Goal: Information Seeking & Learning: Compare options

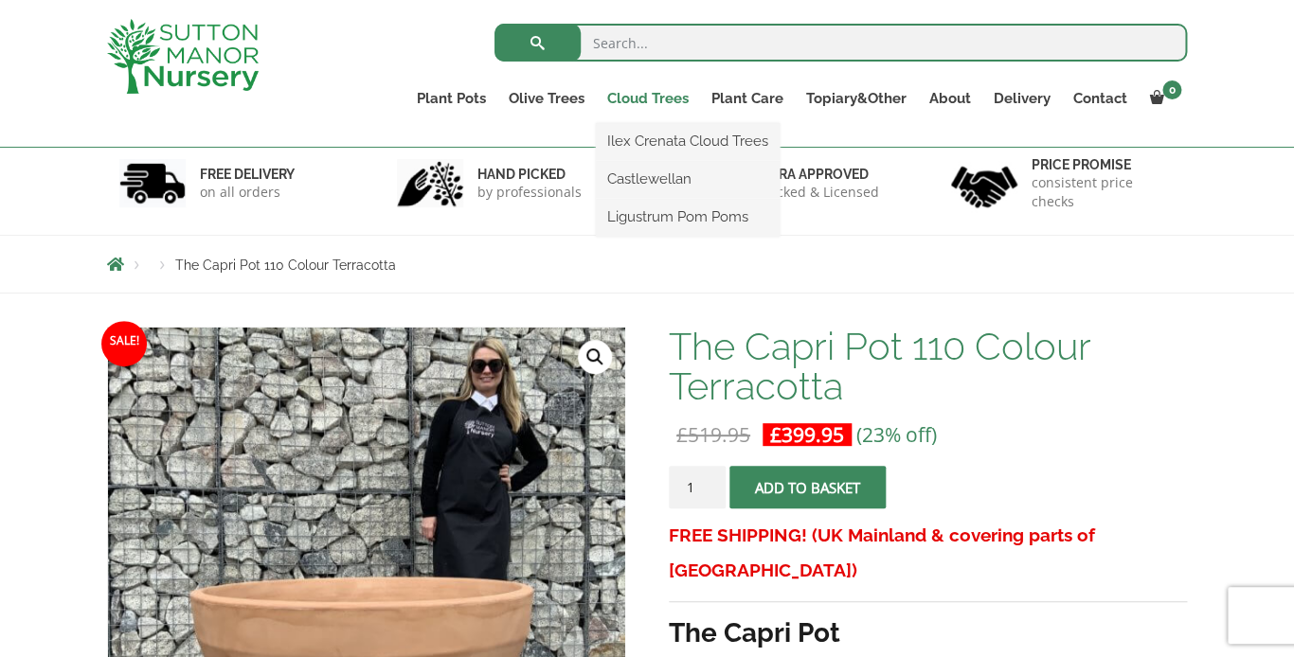
scroll to position [106, 0]
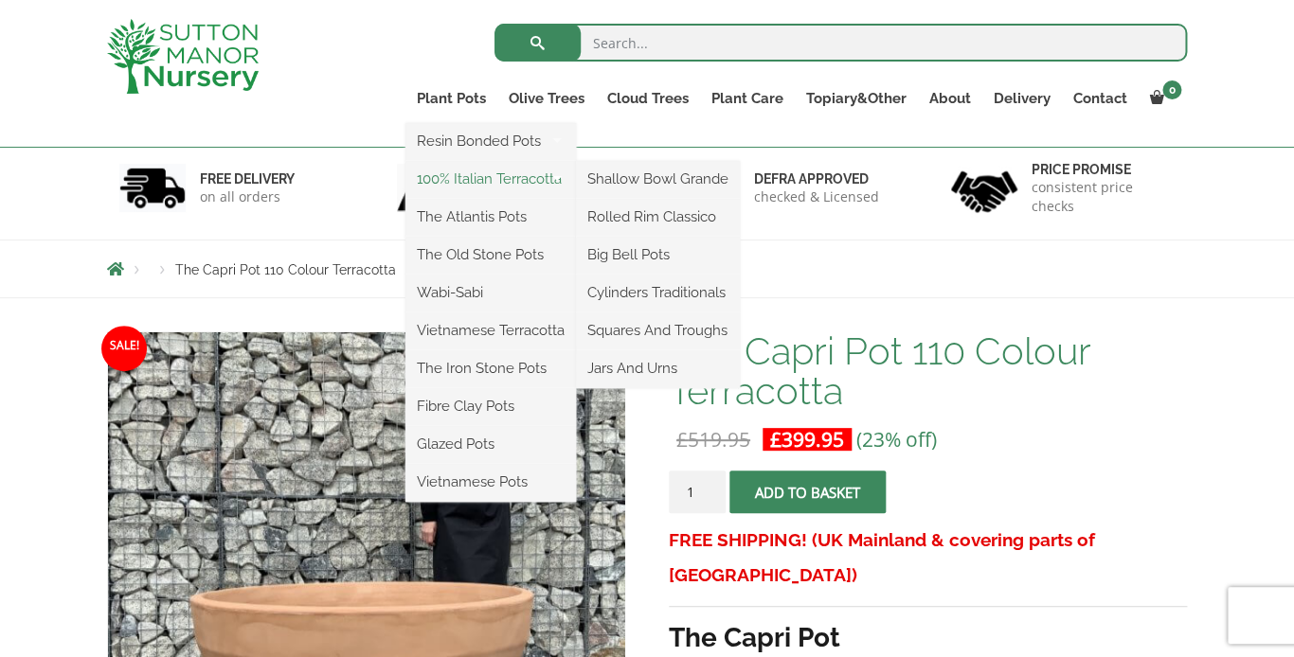
click at [462, 176] on link "100% Italian Terracotta" at bounding box center [490, 179] width 170 height 28
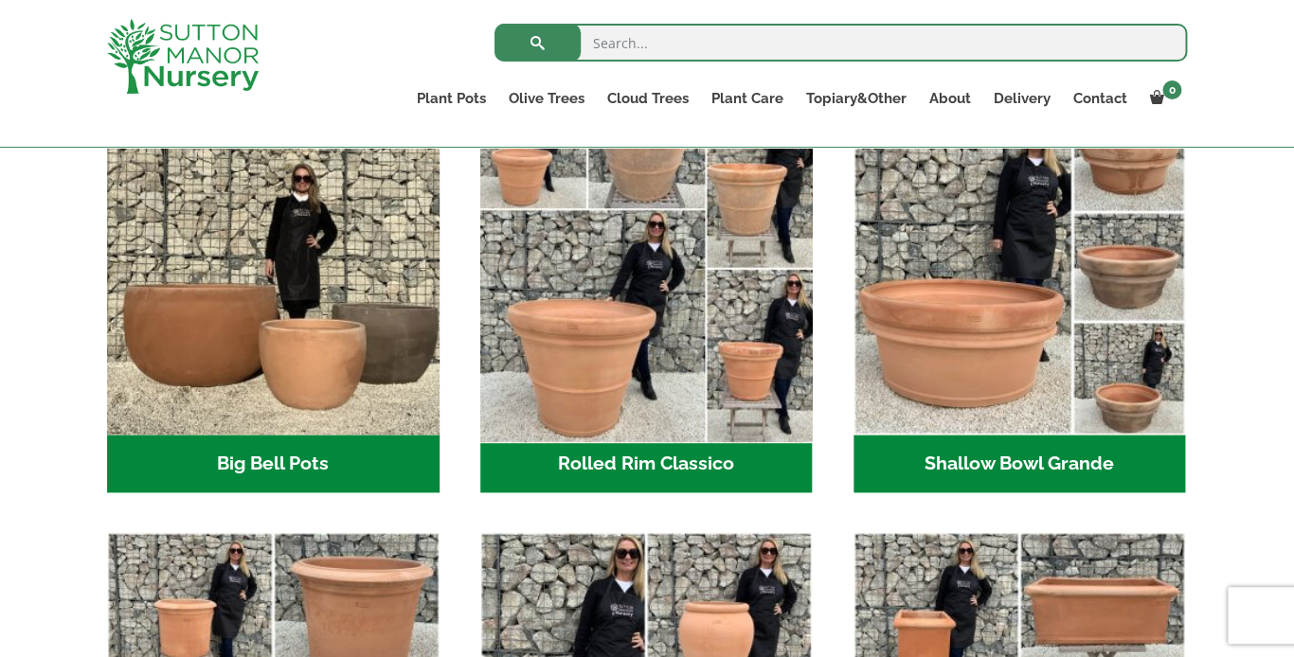
scroll to position [640, 0]
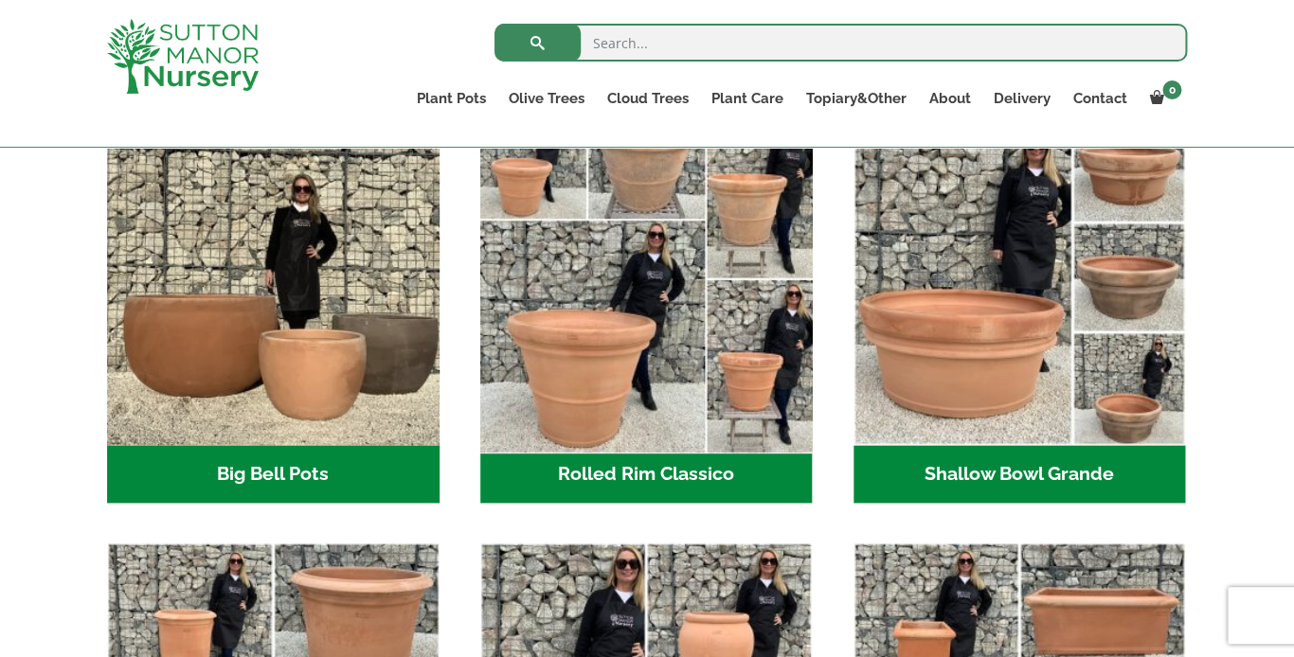
click at [592, 354] on img "Visit product category Rolled Rim Classico" at bounding box center [646, 278] width 349 height 349
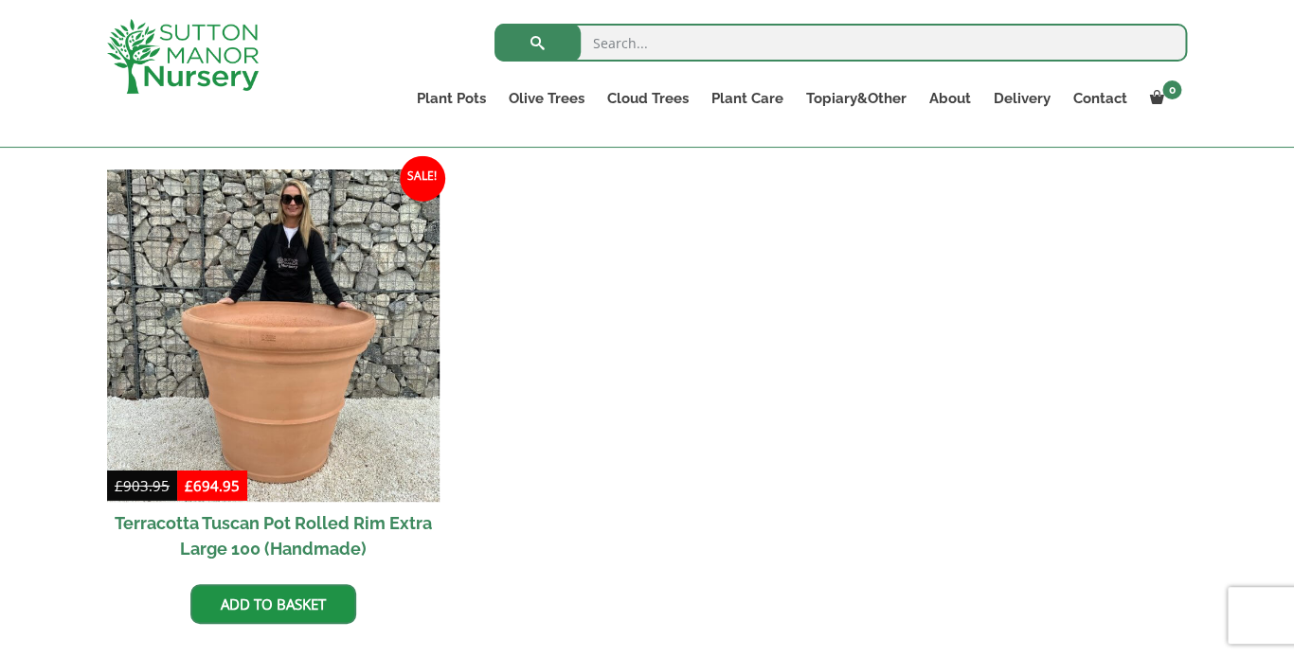
scroll to position [1823, 0]
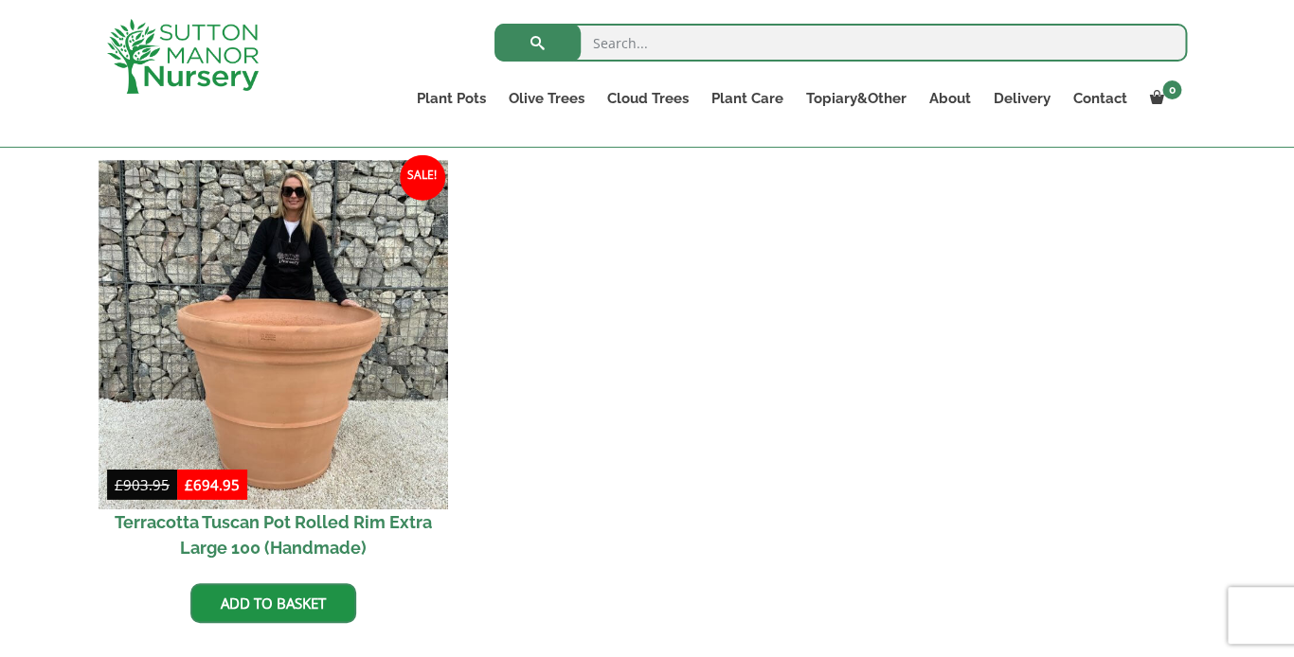
click at [283, 366] on img at bounding box center [272, 334] width 349 height 349
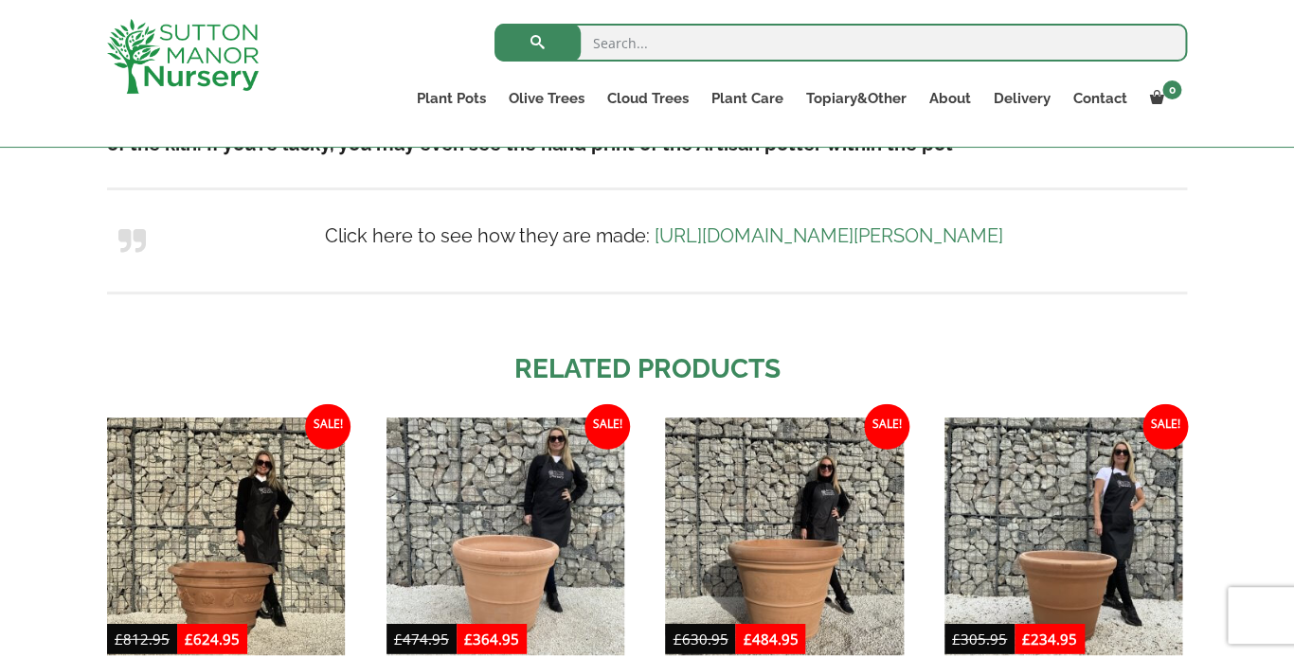
scroll to position [1483, 0]
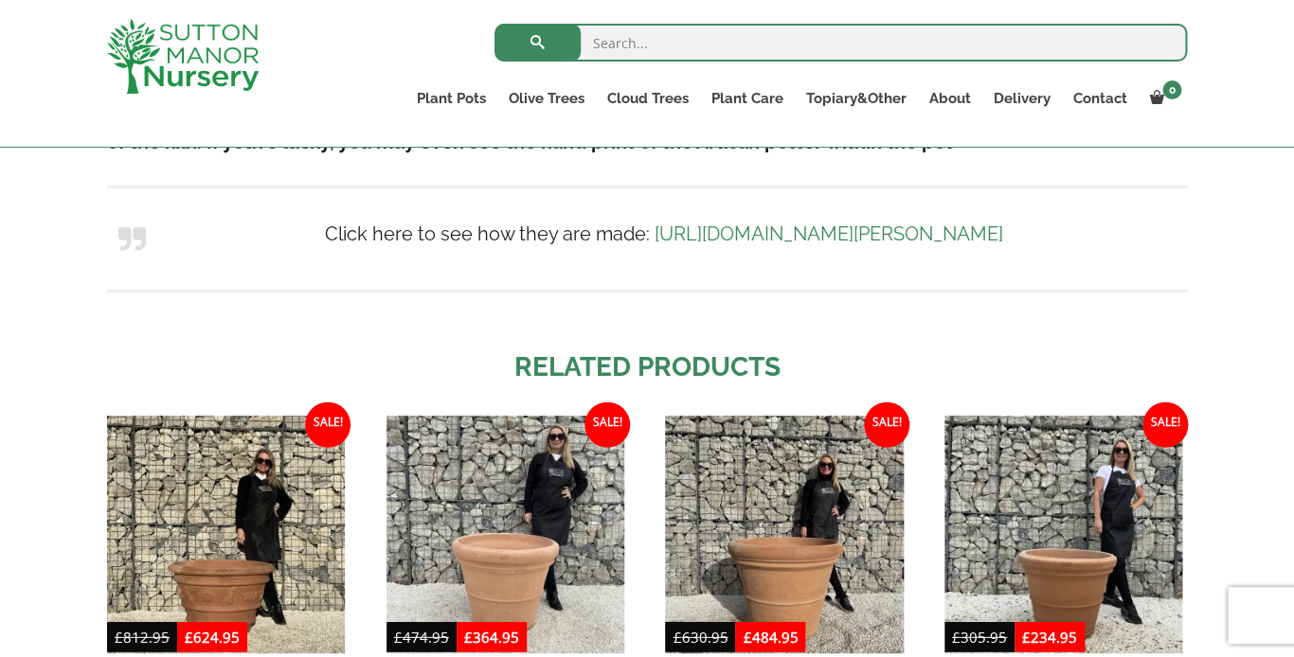
click at [709, 240] on link "[URL][DOMAIN_NAME][PERSON_NAME]" at bounding box center [828, 234] width 349 height 23
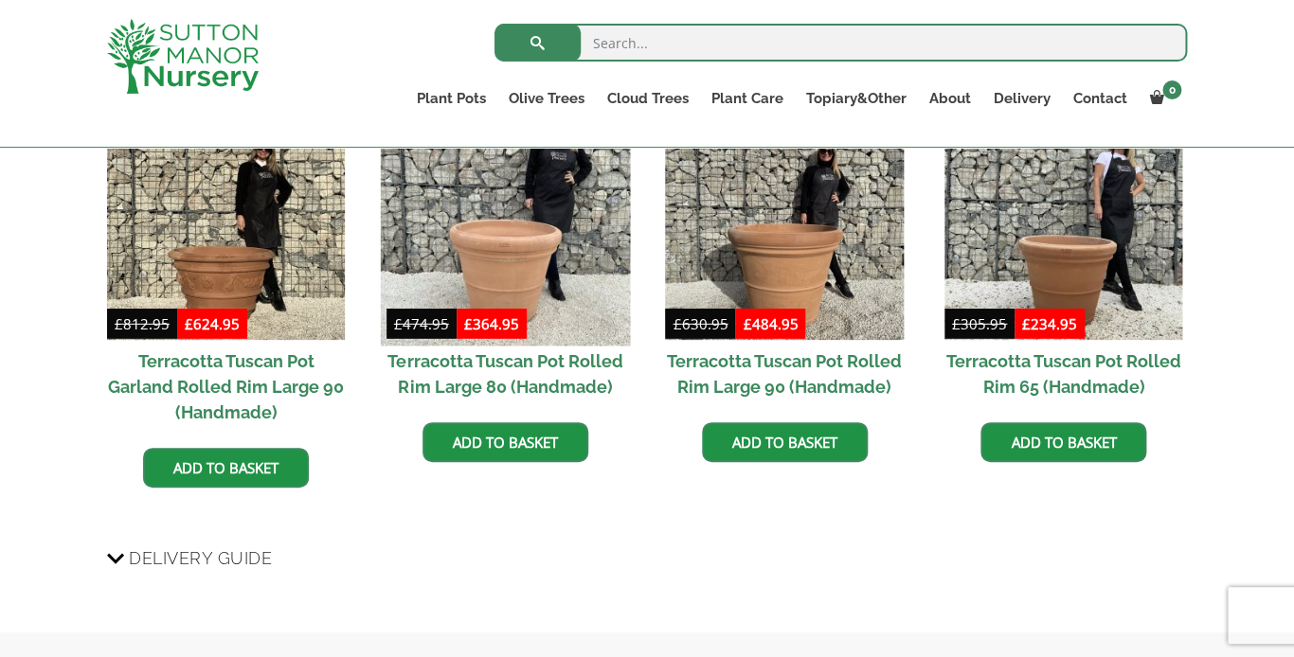
scroll to position [1798, 0]
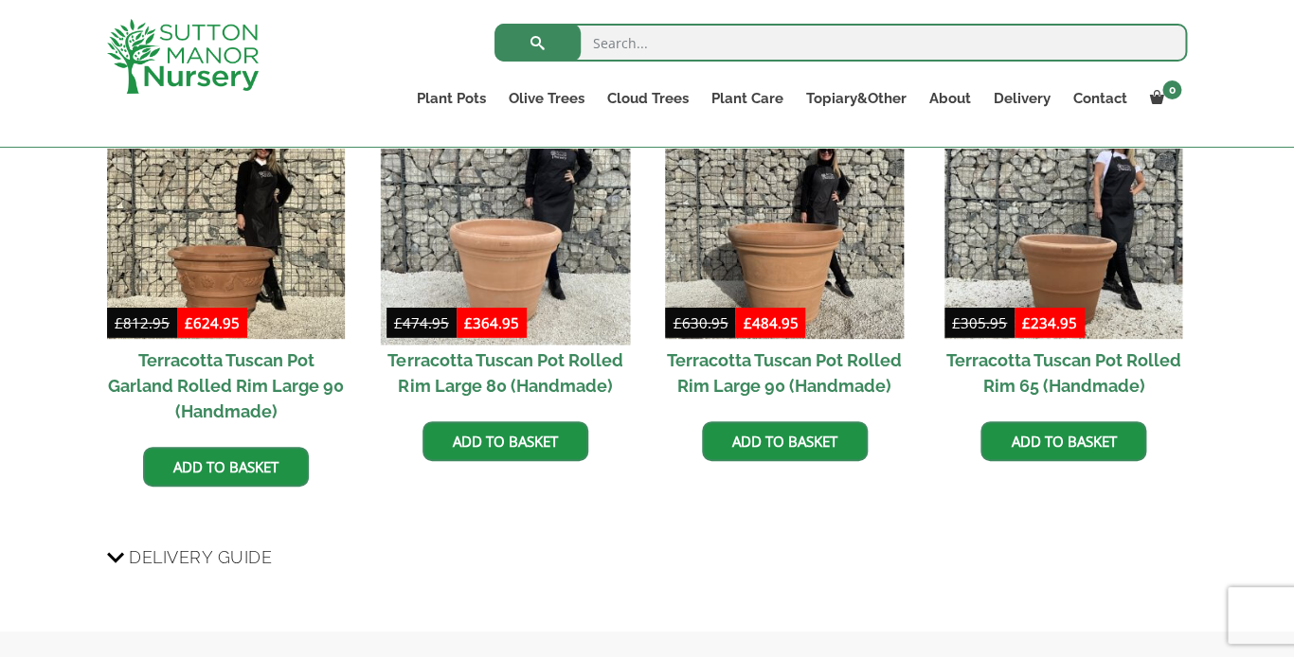
click at [512, 262] on img at bounding box center [505, 220] width 250 height 250
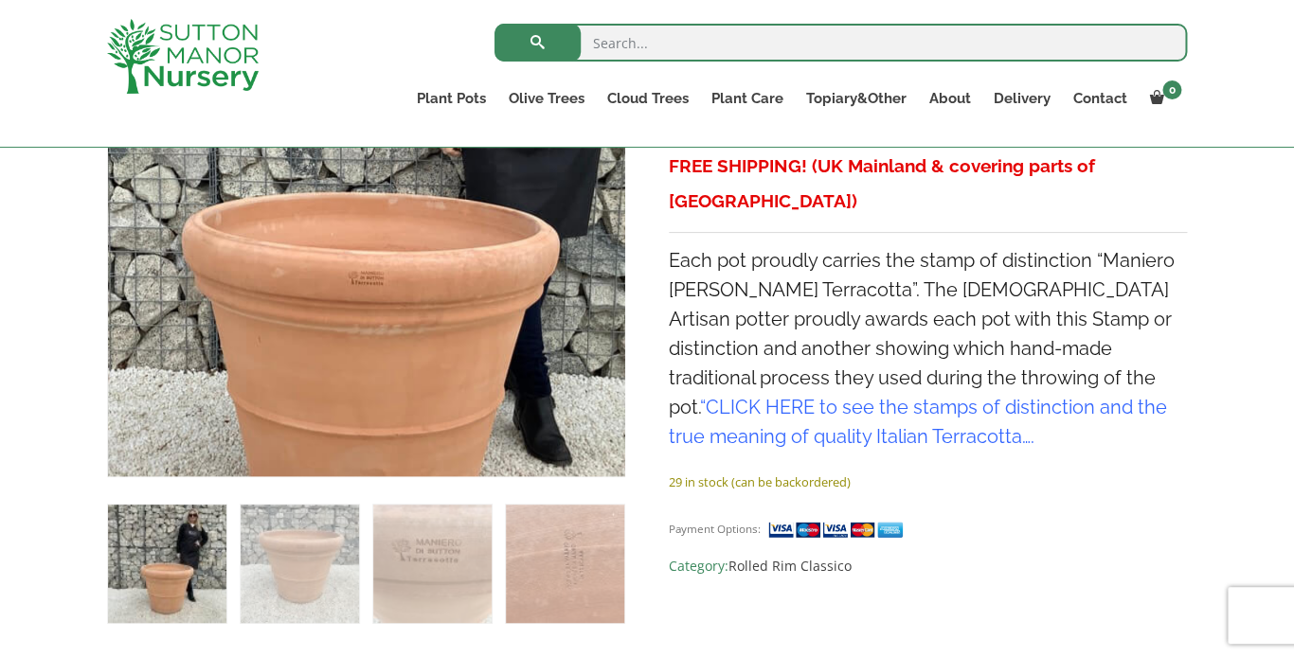
scroll to position [482, 0]
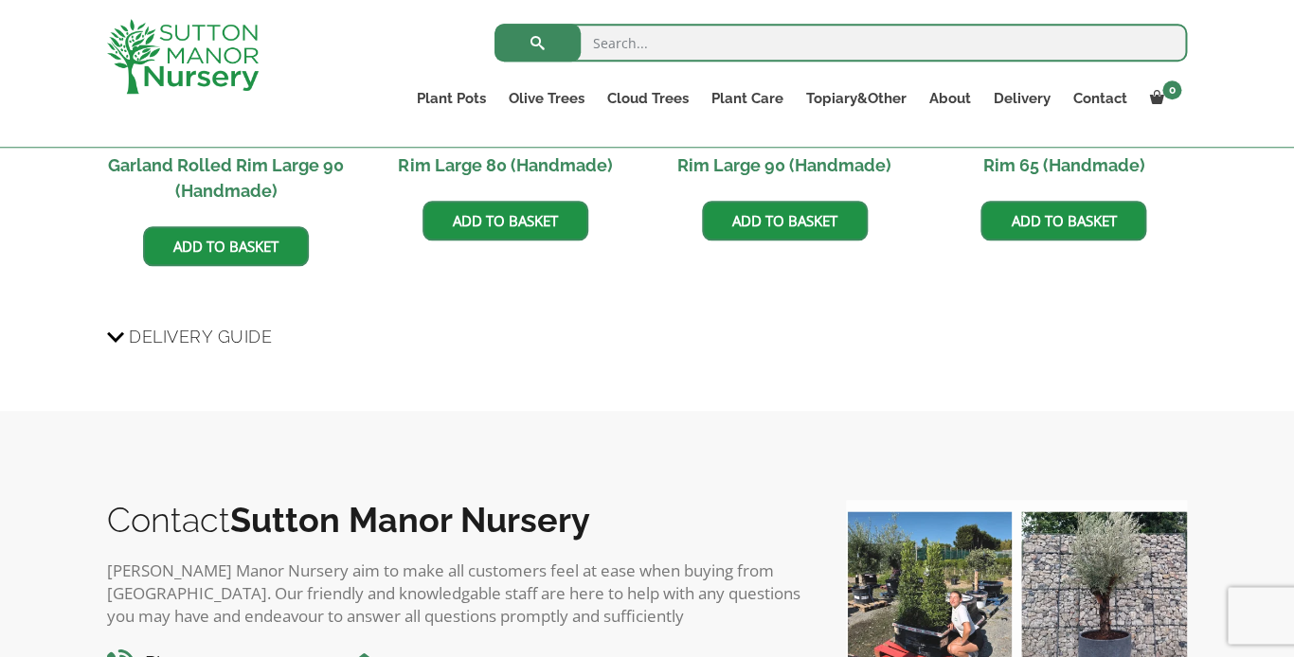
scroll to position [1380, 0]
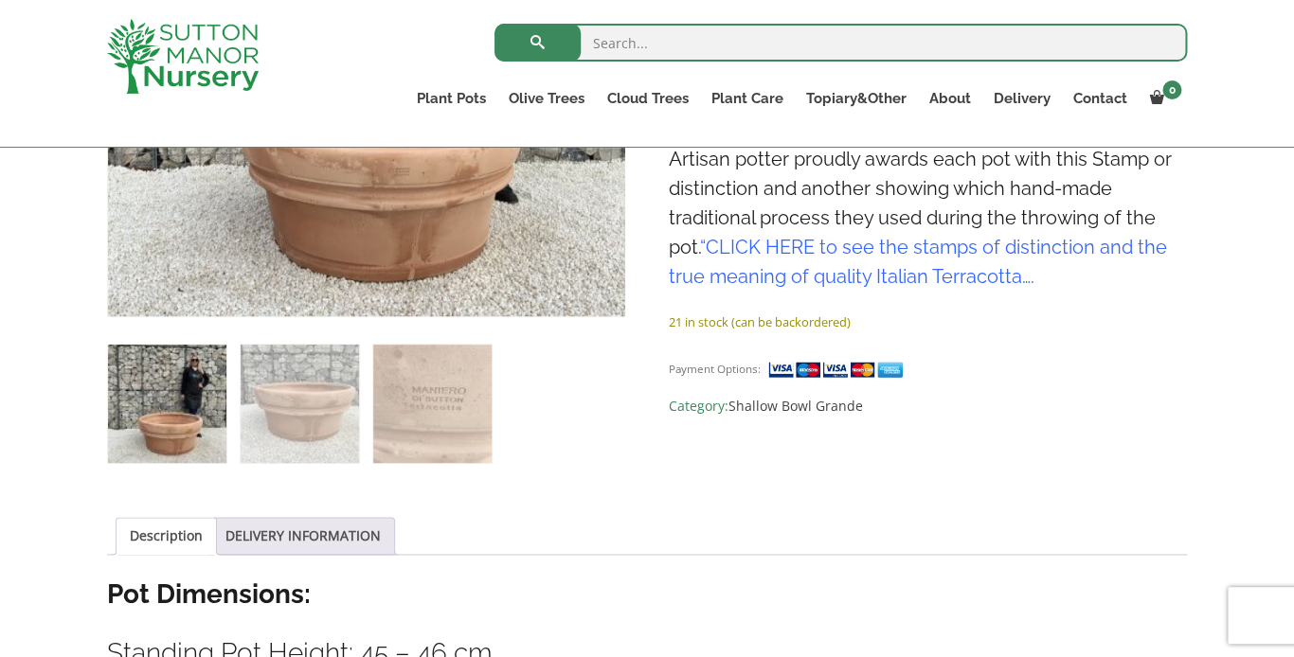
scroll to position [642, 0]
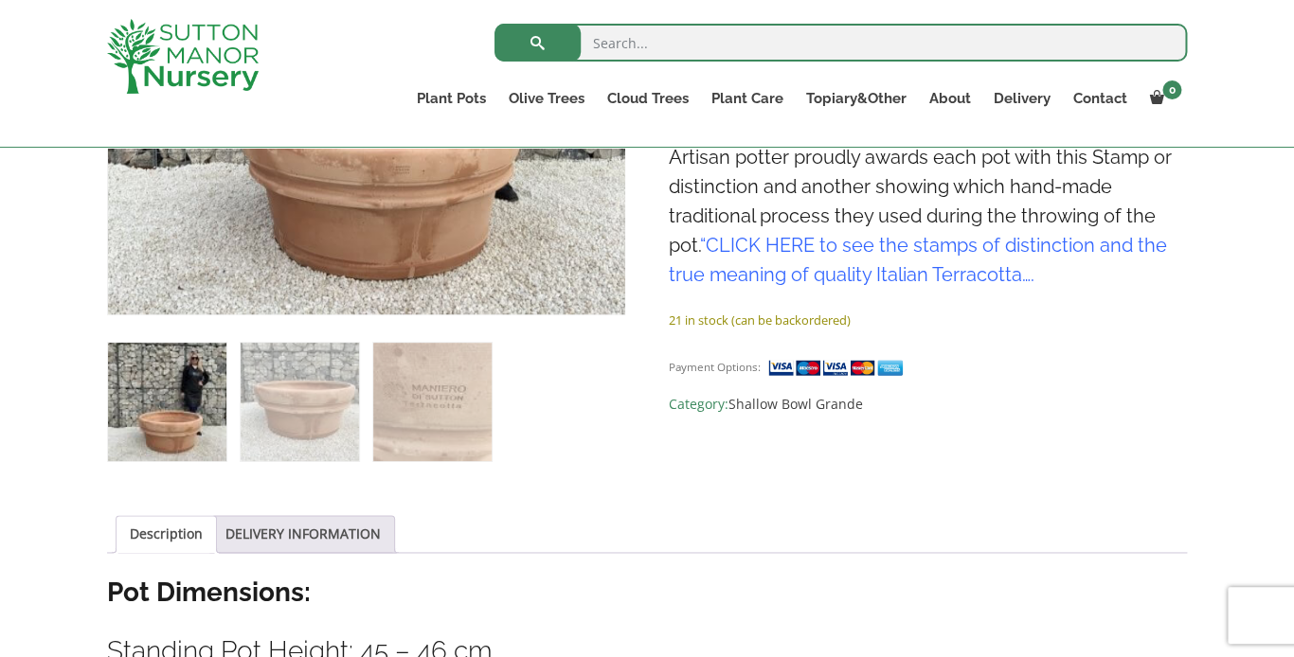
click at [919, 254] on link "CLICK HERE to see the stamps of distinction and the true meaning of quality Ita…" at bounding box center [918, 260] width 498 height 52
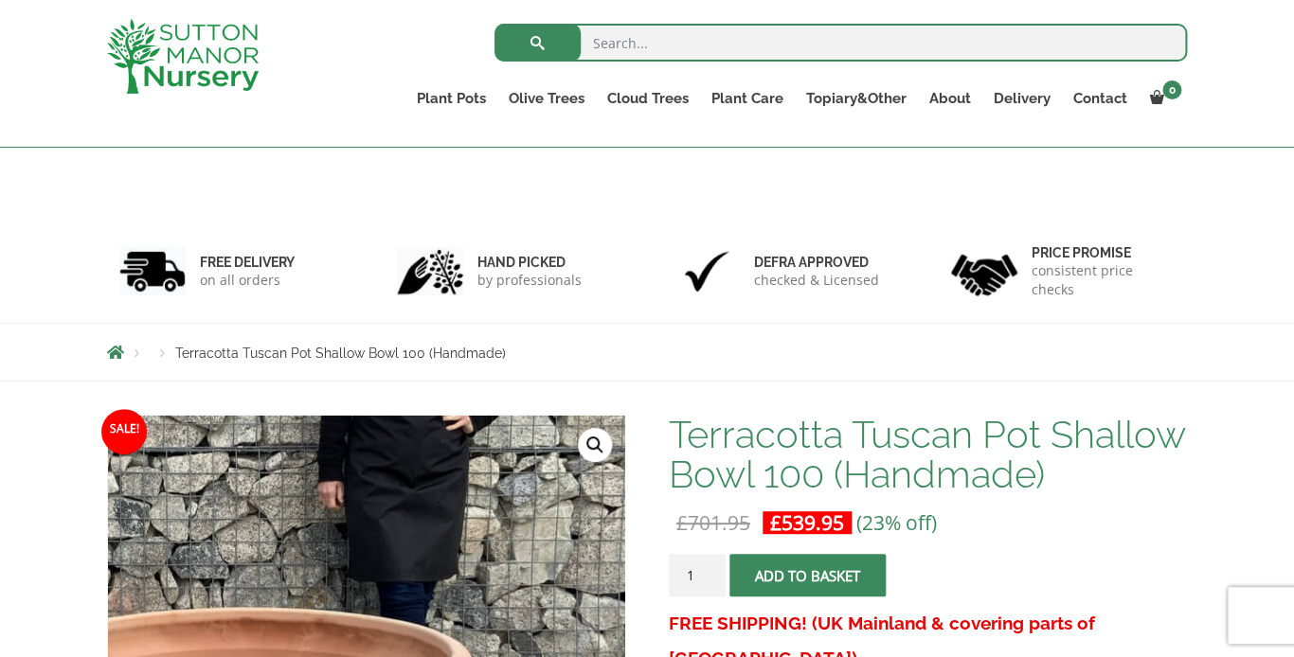
scroll to position [0, 0]
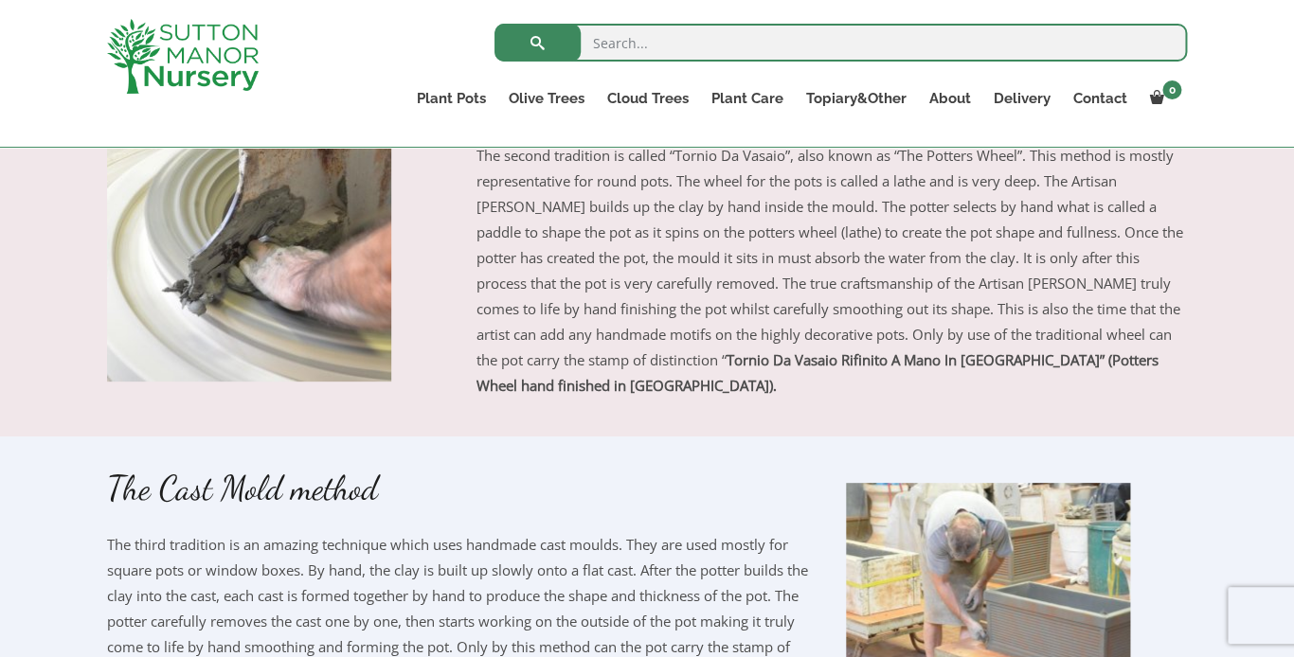
scroll to position [1791, 0]
drag, startPoint x: 618, startPoint y: 385, endPoint x: 922, endPoint y: 389, distance: 303.1
click at [922, 389] on strong "Tornio Da Vasaio Rifinito A Mano In Toscana” (Potters Wheel hand finished in Tu…" at bounding box center [817, 371] width 682 height 45
copy strong "Tornio Da Vasaio Rifinito A Mano In Toscana"
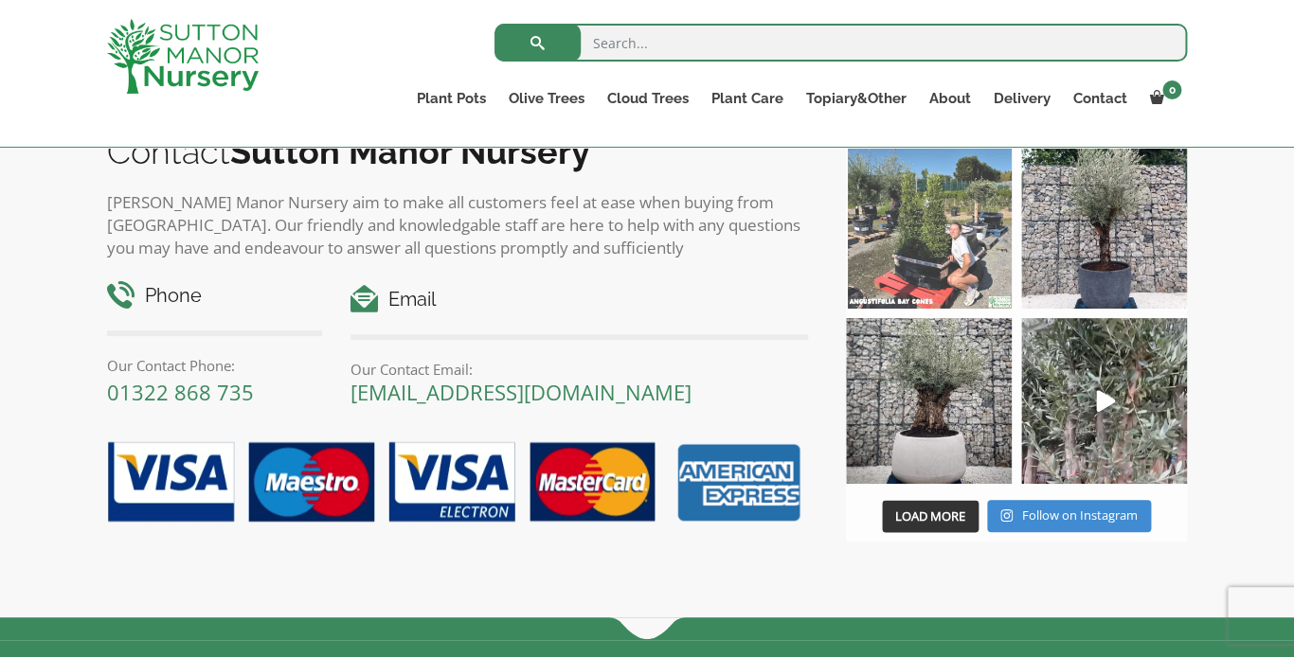
scroll to position [3206, 0]
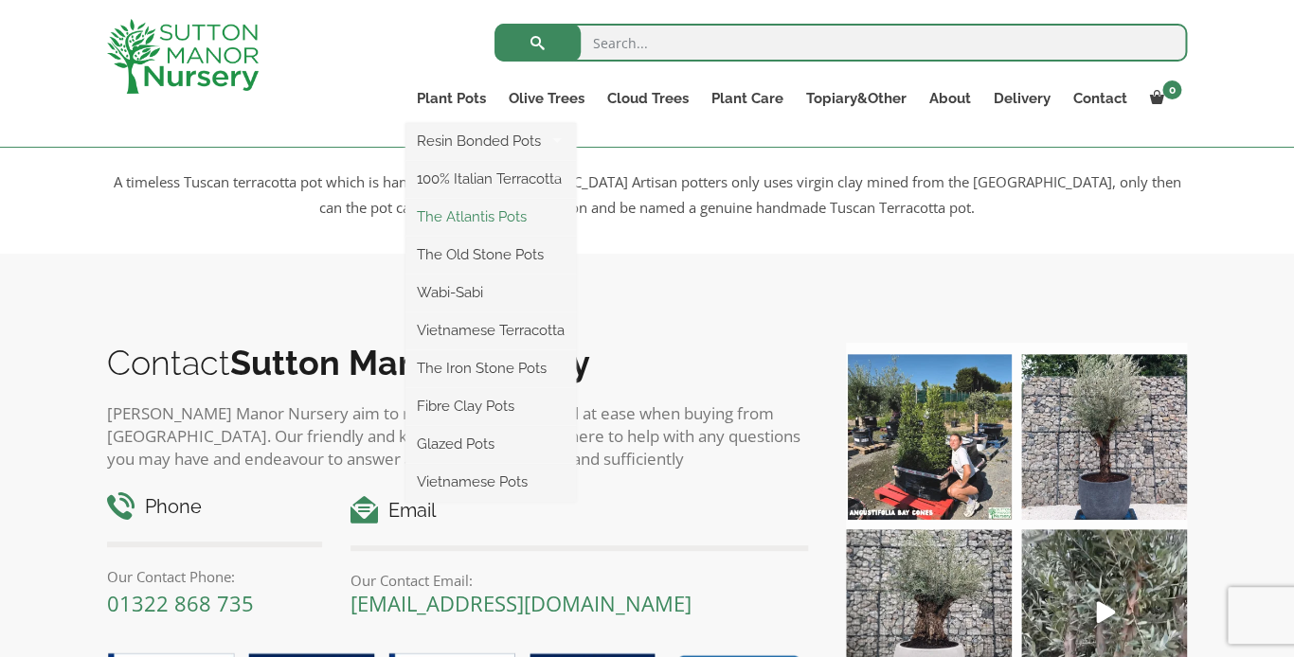
click at [464, 213] on link "The Atlantis Pots" at bounding box center [490, 217] width 170 height 28
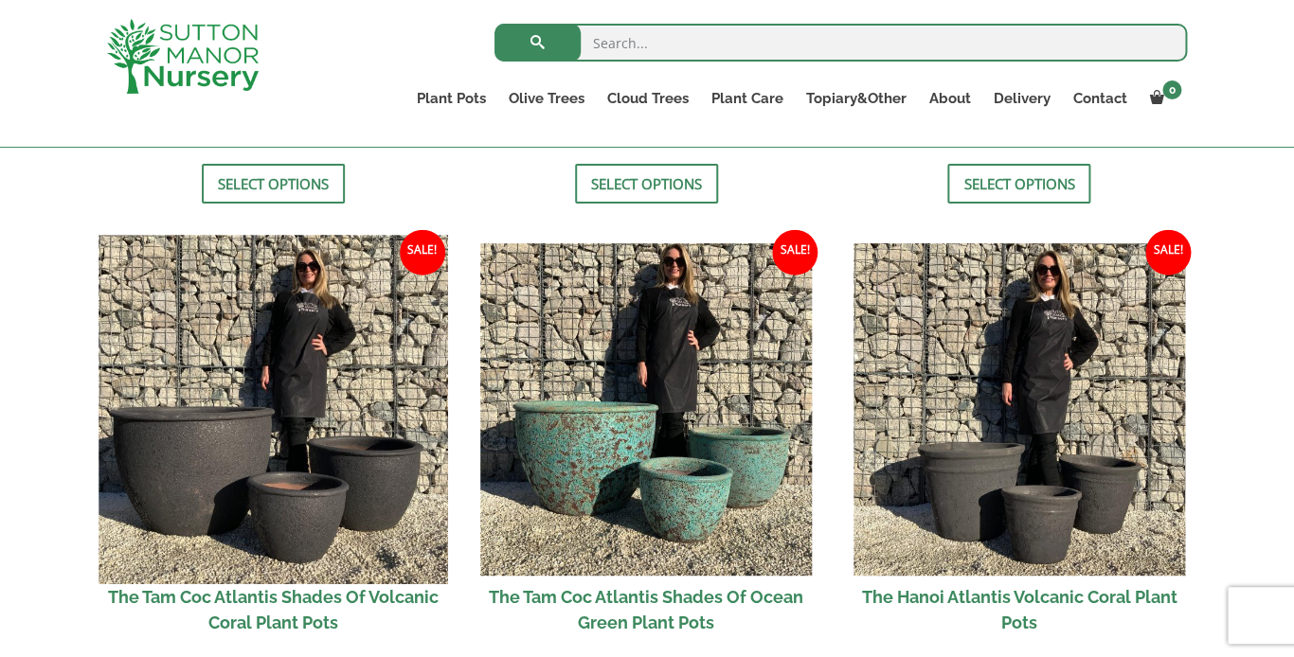
scroll to position [1541, 0]
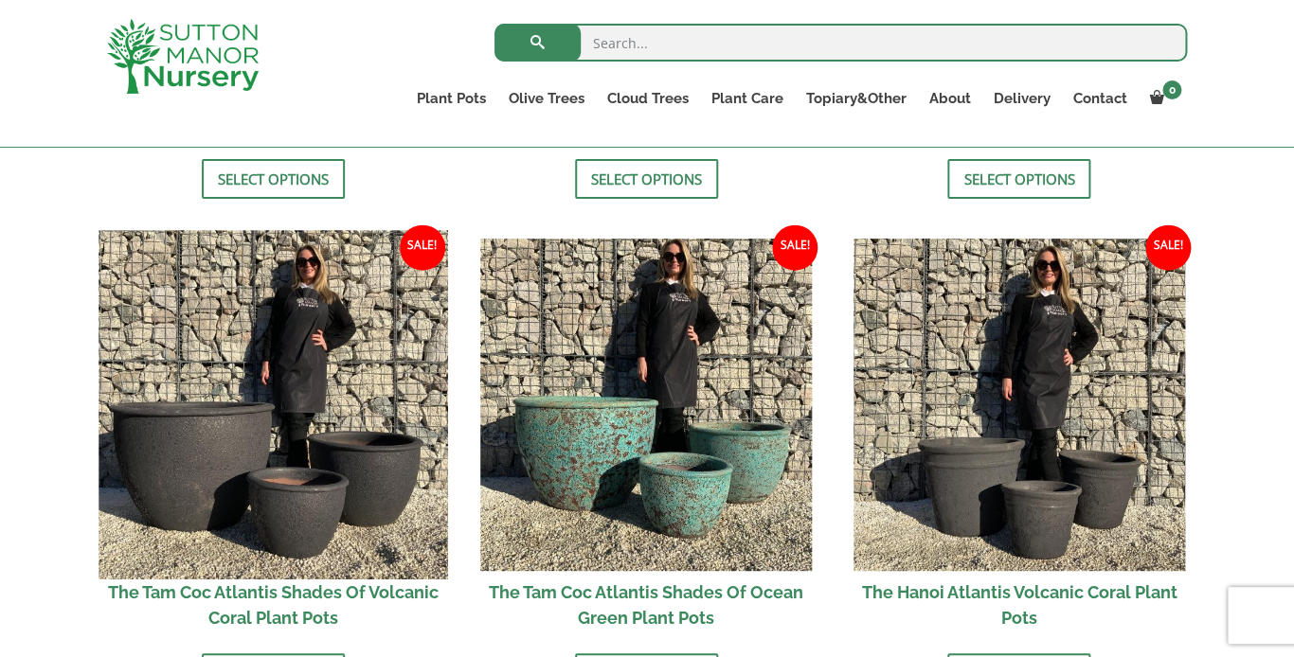
click at [178, 456] on img at bounding box center [272, 404] width 349 height 349
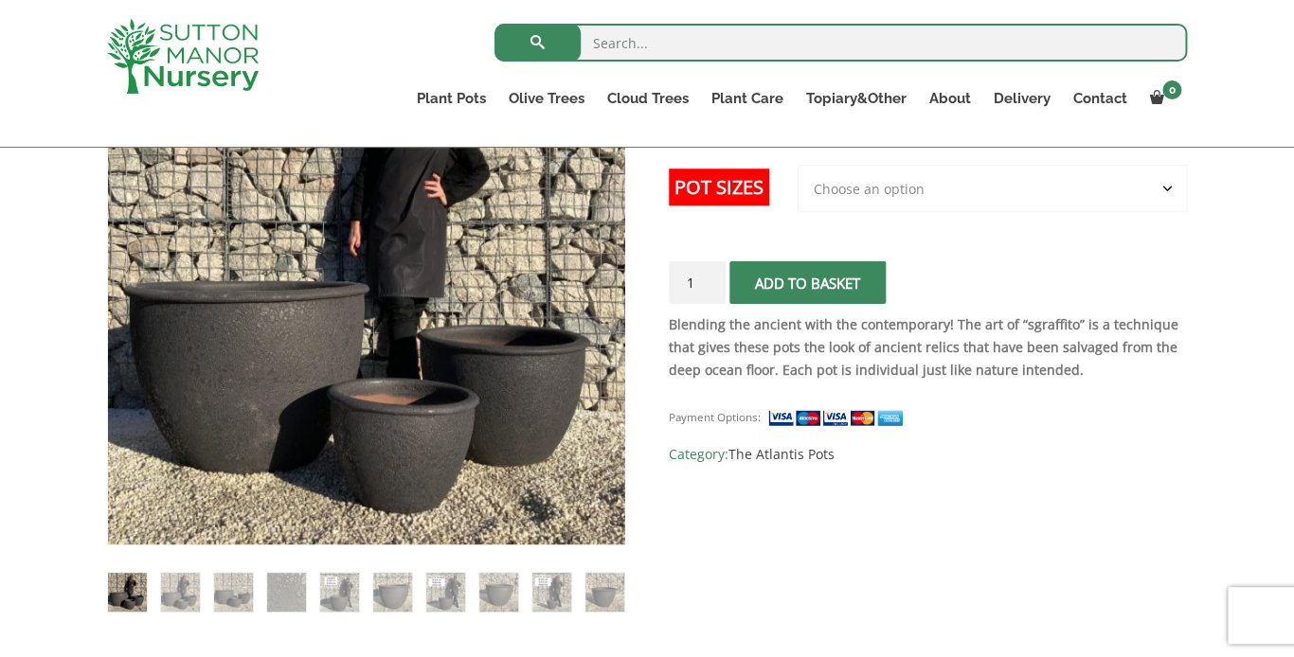
scroll to position [406, 0]
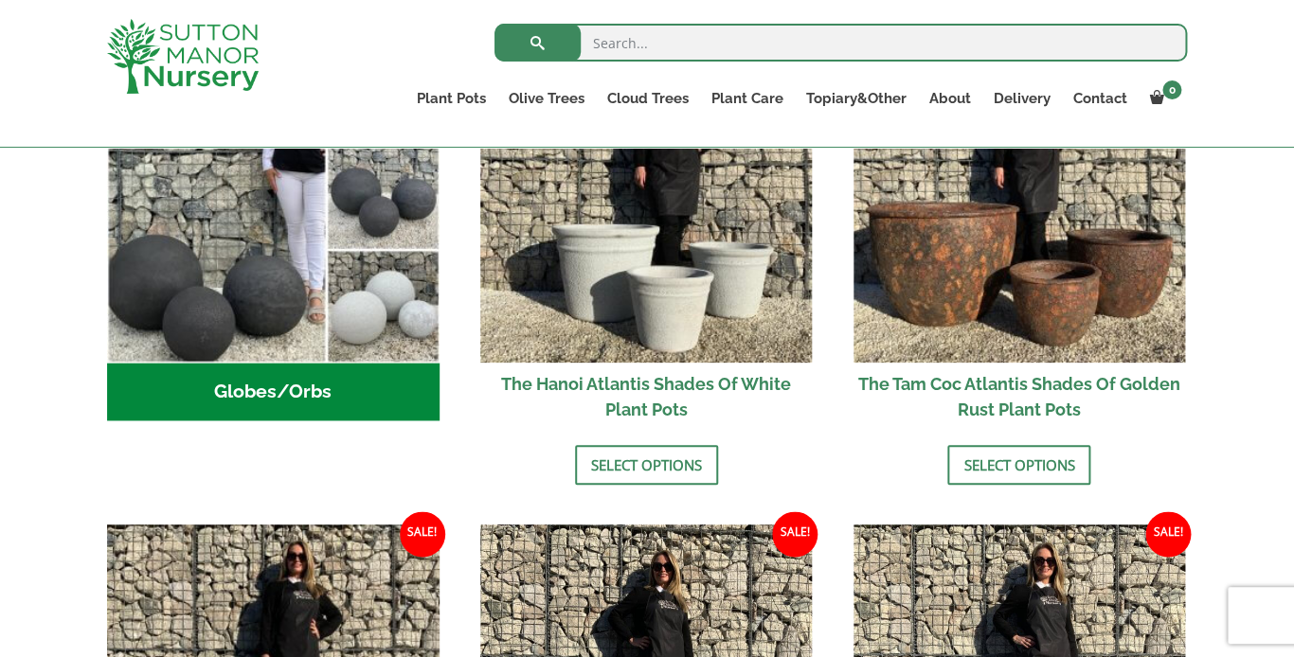
scroll to position [743, 0]
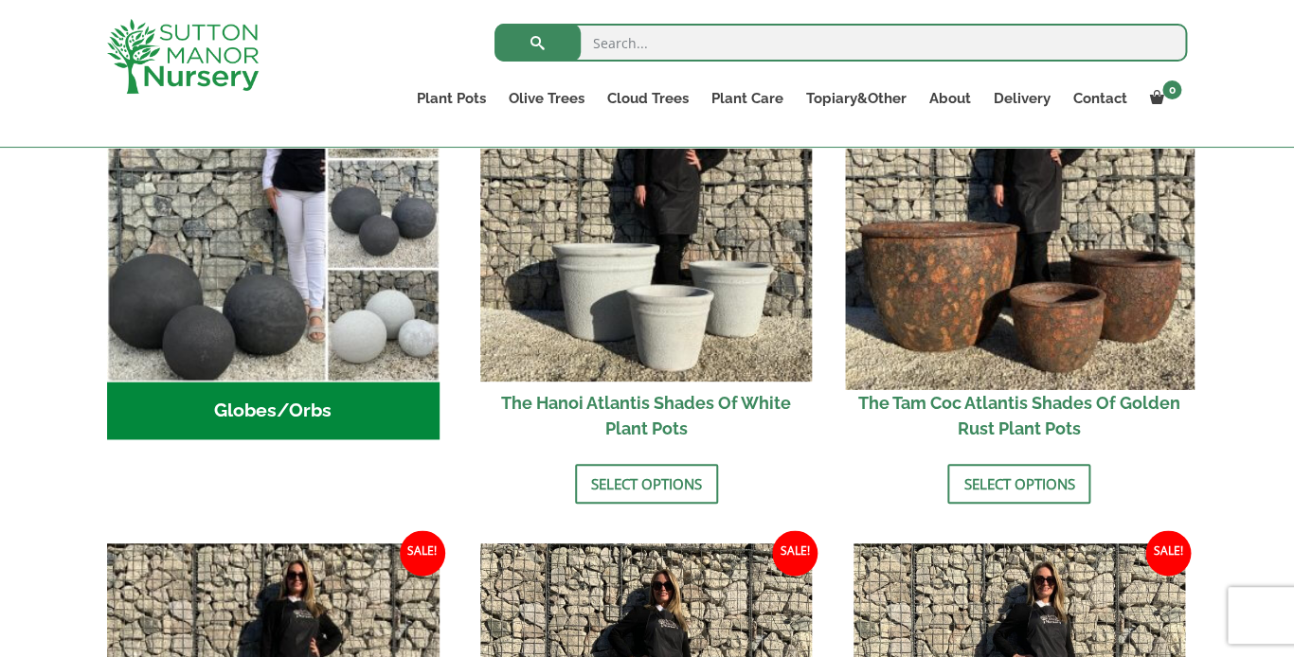
click at [974, 238] on img at bounding box center [1019, 215] width 349 height 349
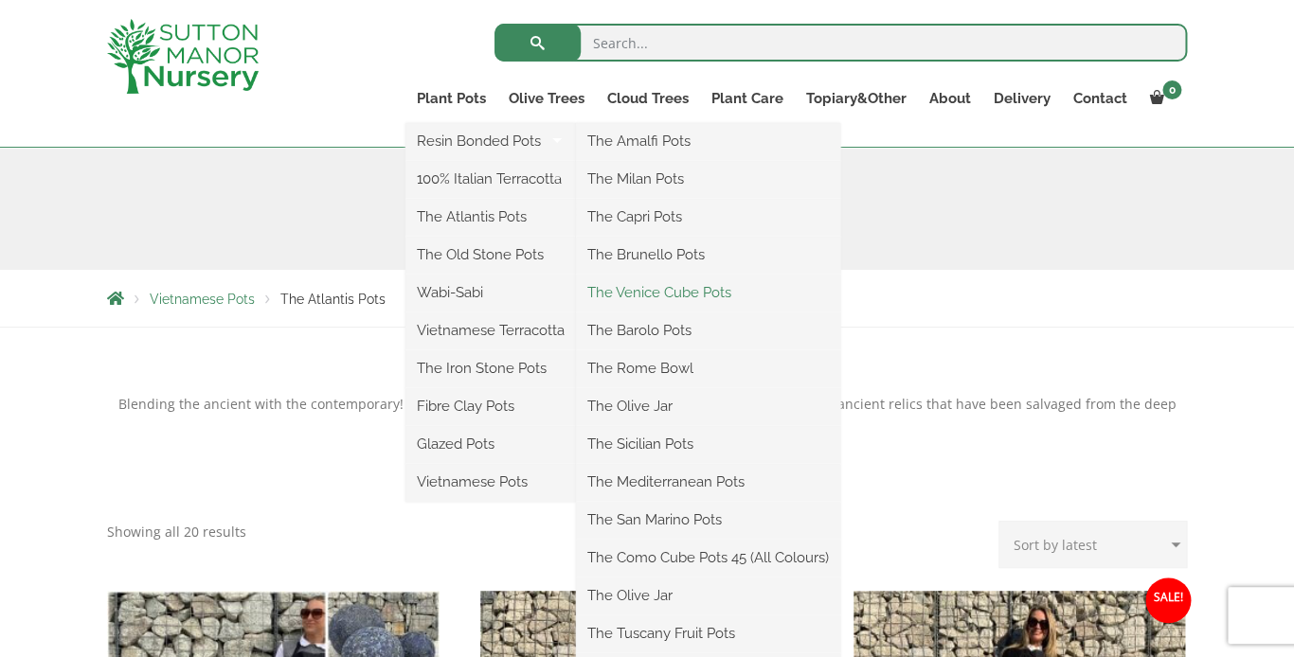
scroll to position [104, 0]
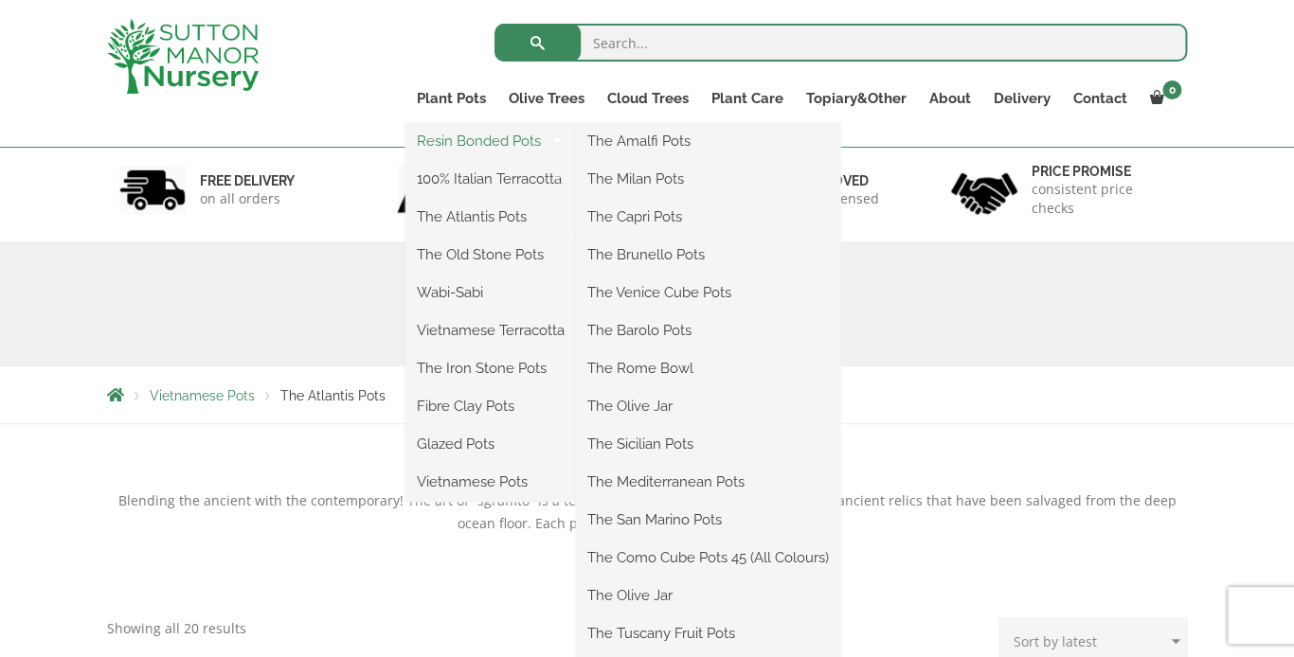
click at [478, 139] on link "Resin Bonded Pots" at bounding box center [490, 141] width 170 height 28
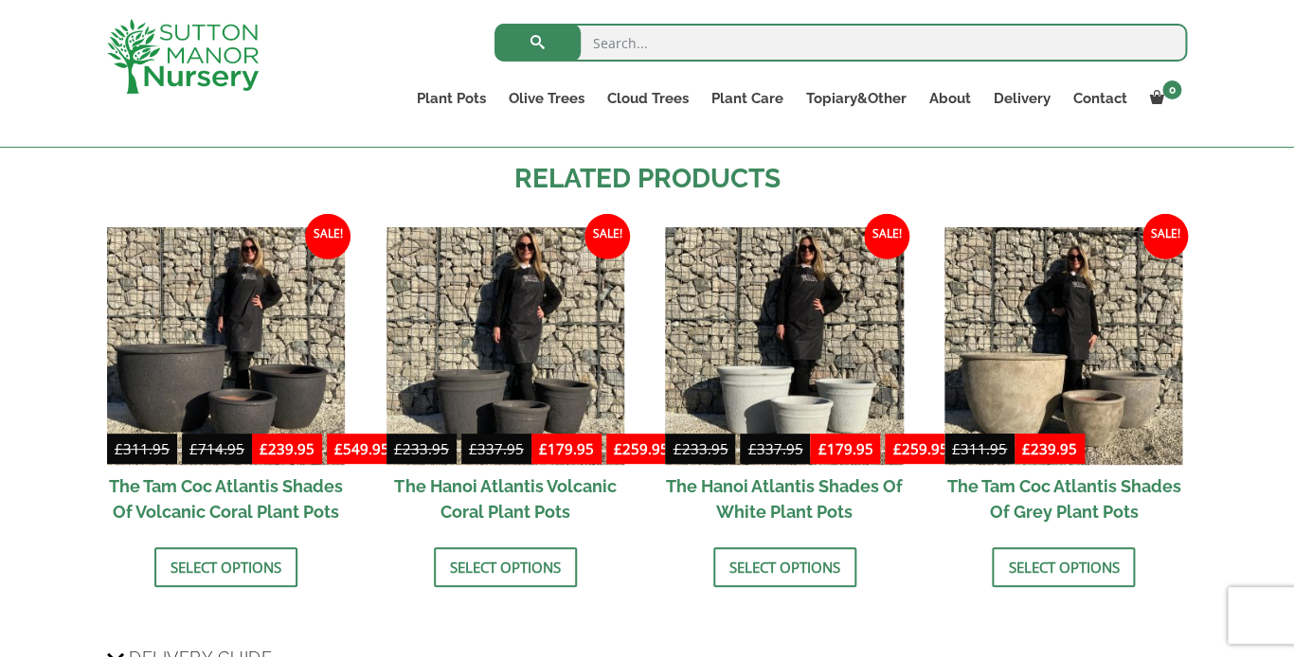
scroll to position [1435, 0]
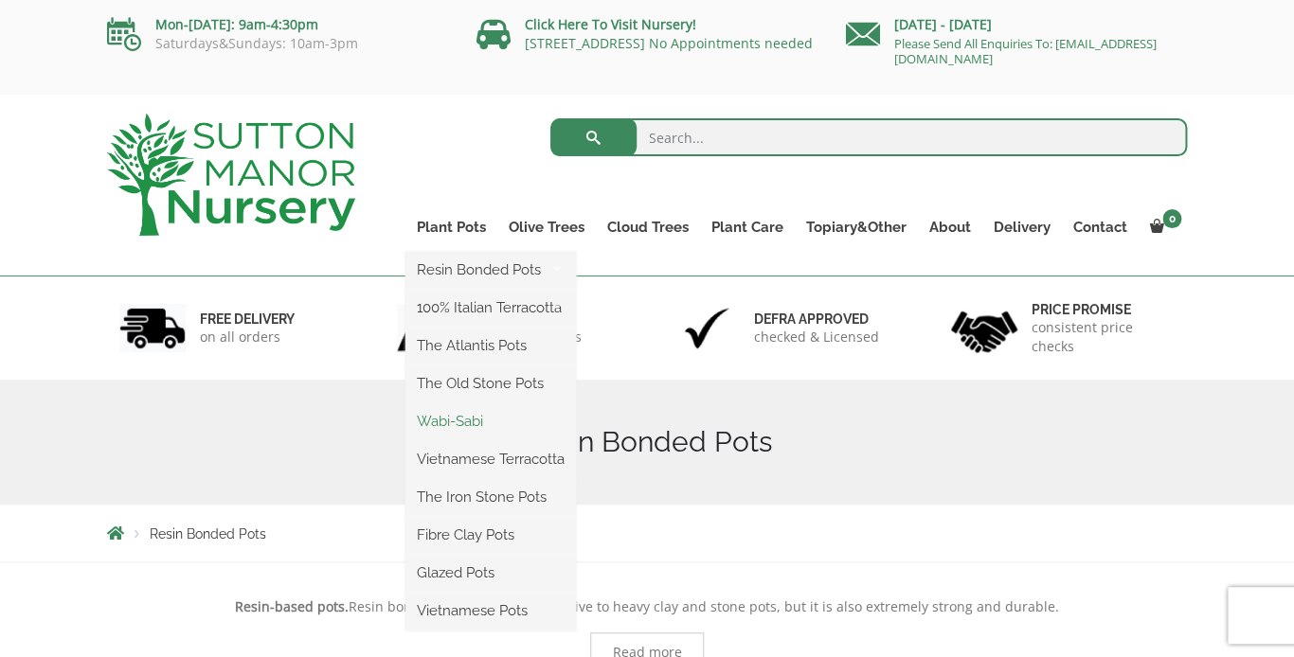
click at [468, 430] on link "Wabi-Sabi" at bounding box center [490, 421] width 170 height 28
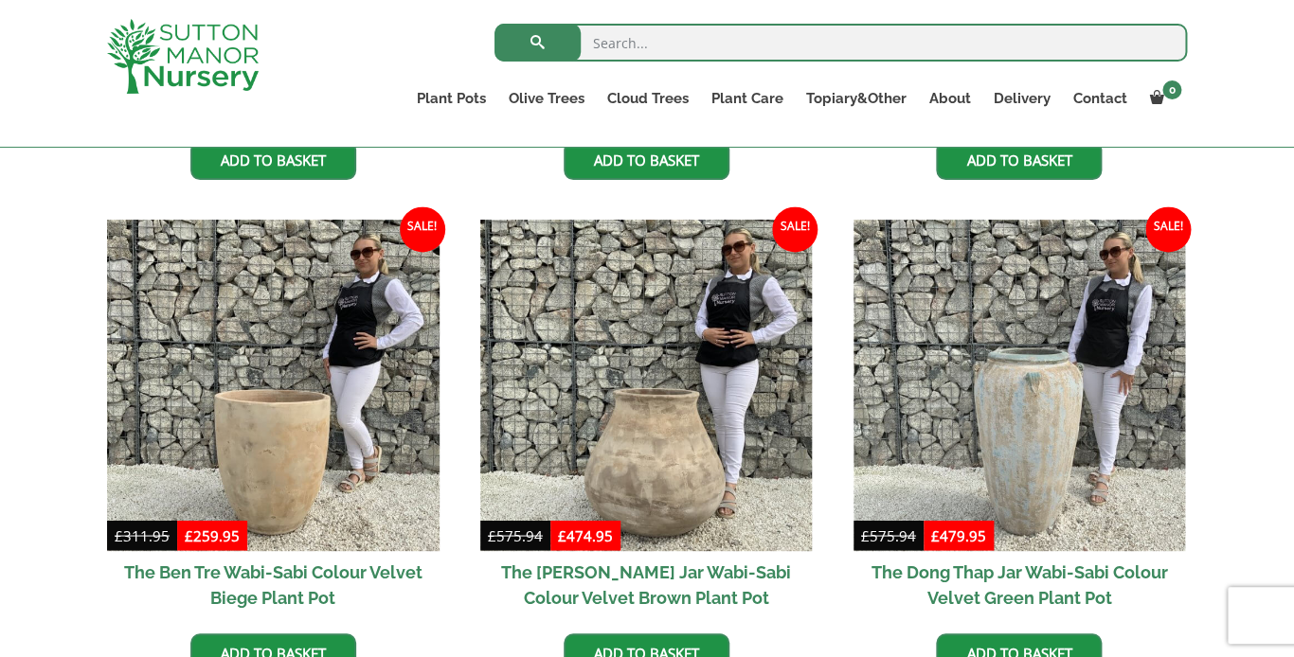
scroll to position [885, 0]
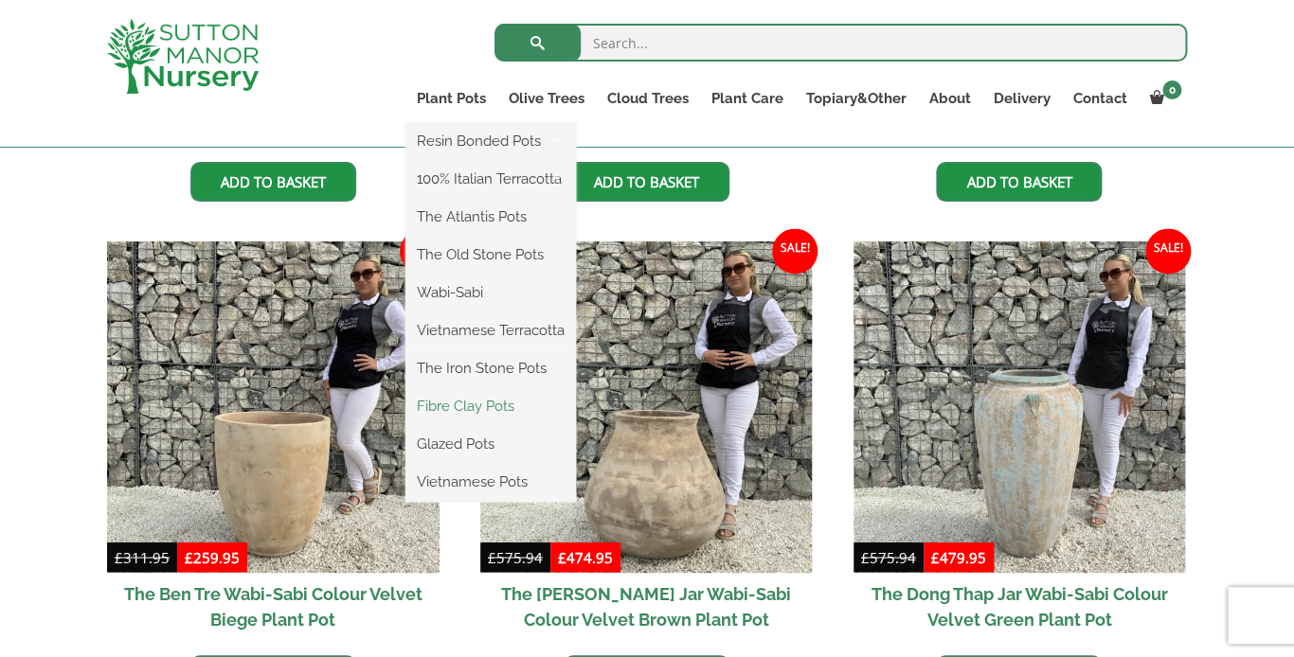
click at [481, 413] on link "Fibre Clay Pots" at bounding box center [490, 406] width 170 height 28
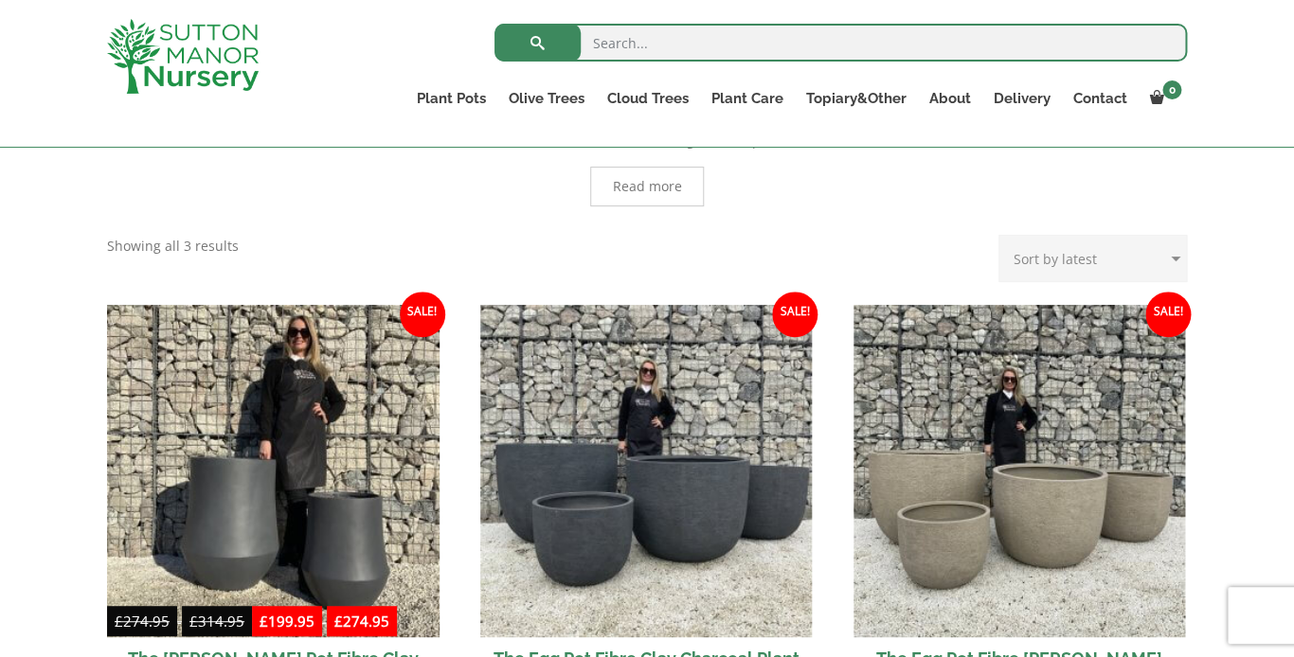
scroll to position [446, 0]
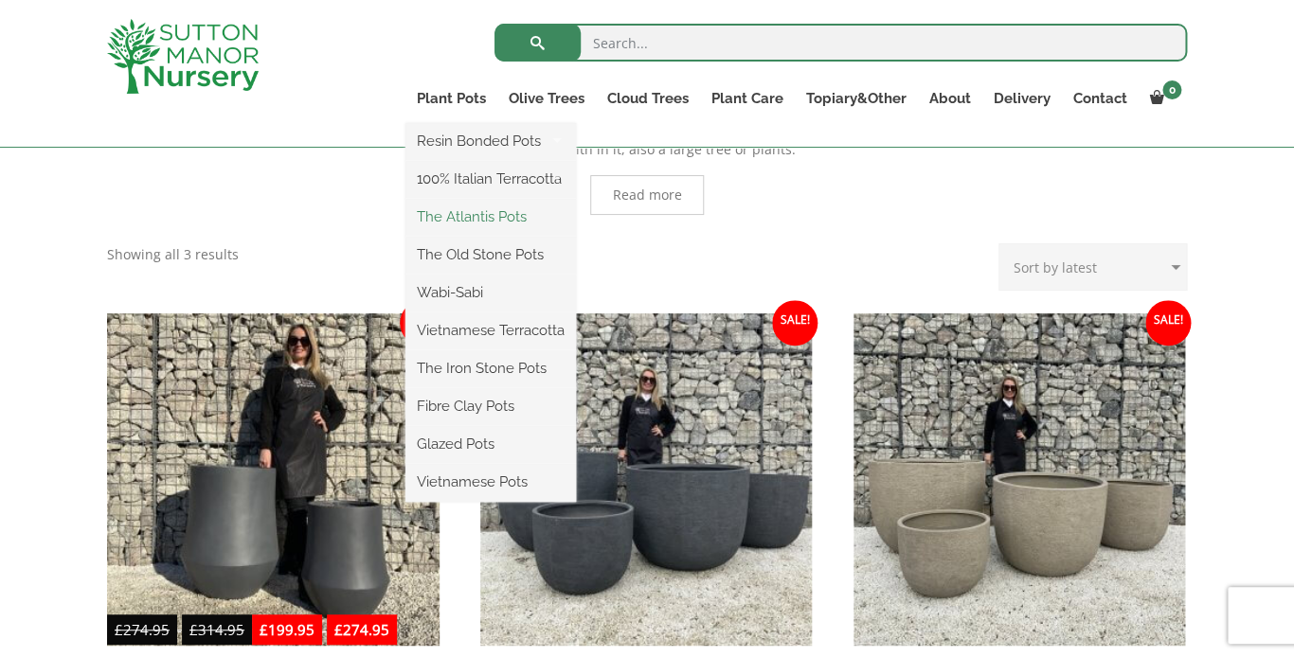
click at [459, 216] on link "The Atlantis Pots" at bounding box center [490, 217] width 170 height 28
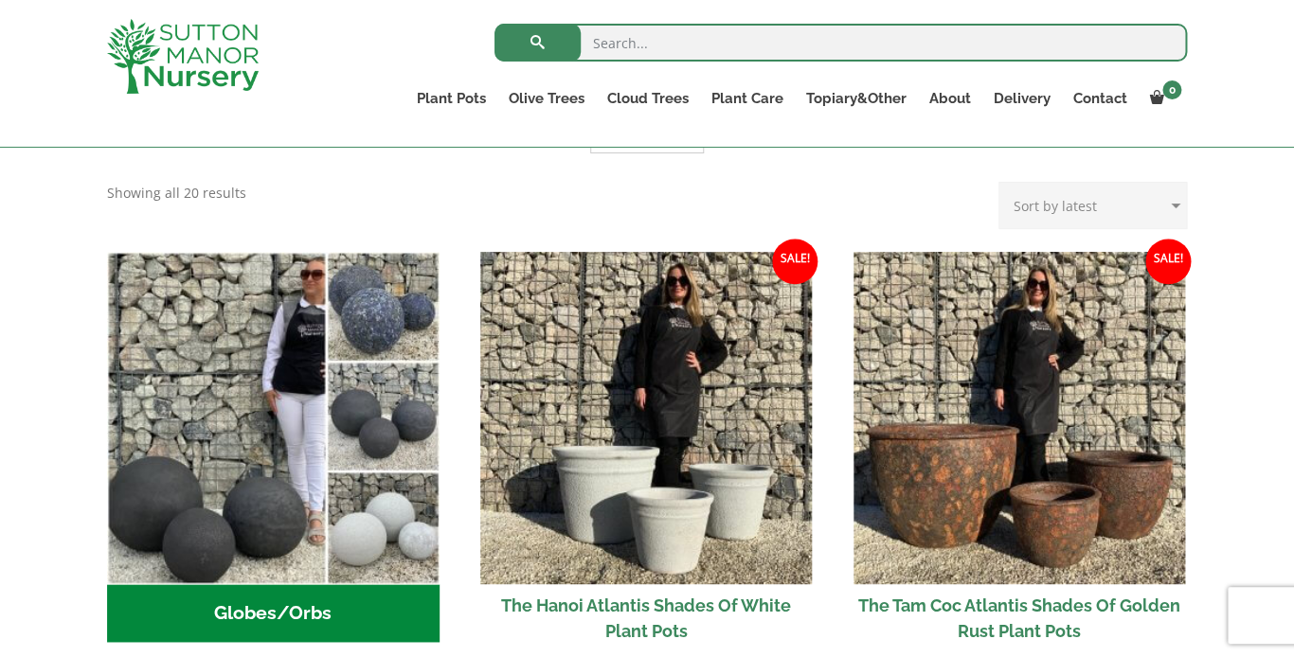
scroll to position [542, 0]
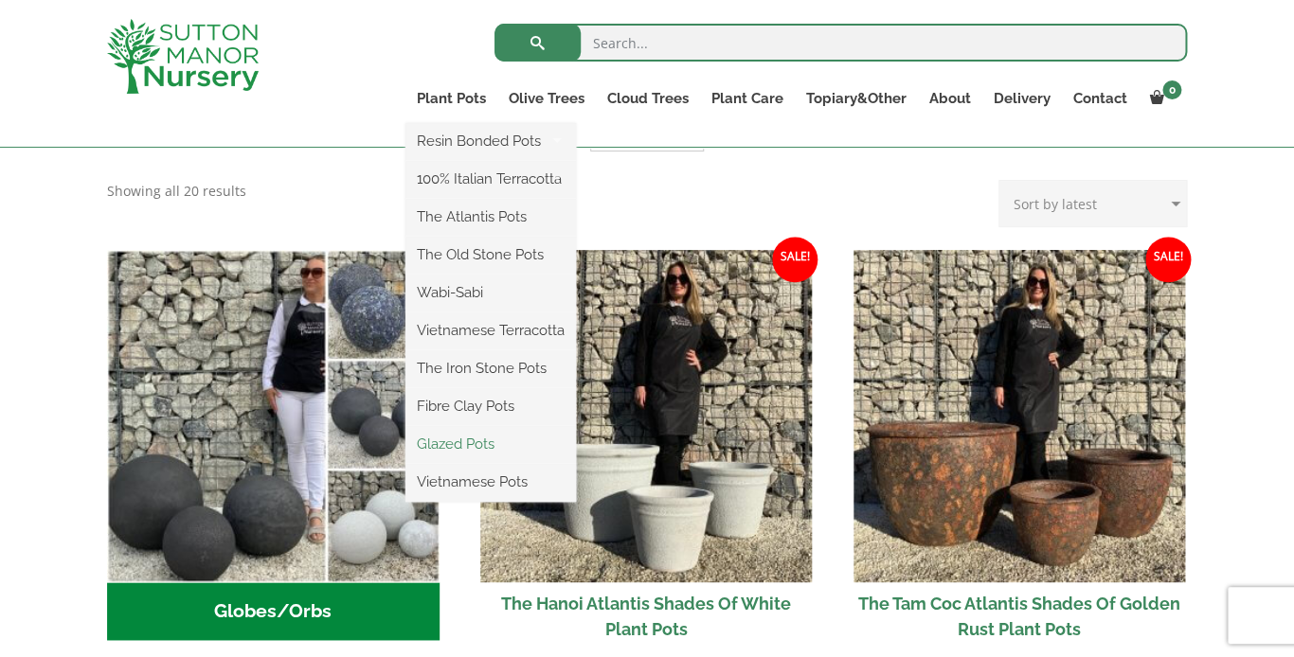
click at [461, 441] on link "Glazed Pots" at bounding box center [490, 444] width 170 height 28
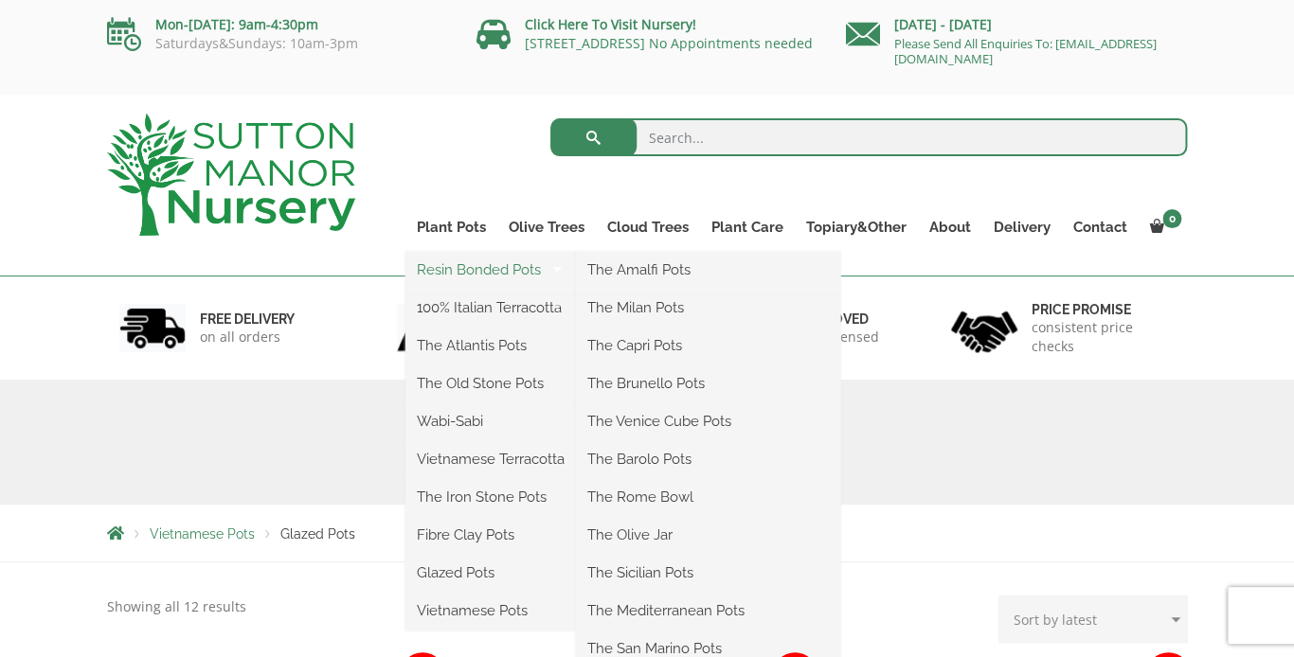
click at [459, 265] on link "Resin Bonded Pots" at bounding box center [490, 270] width 170 height 28
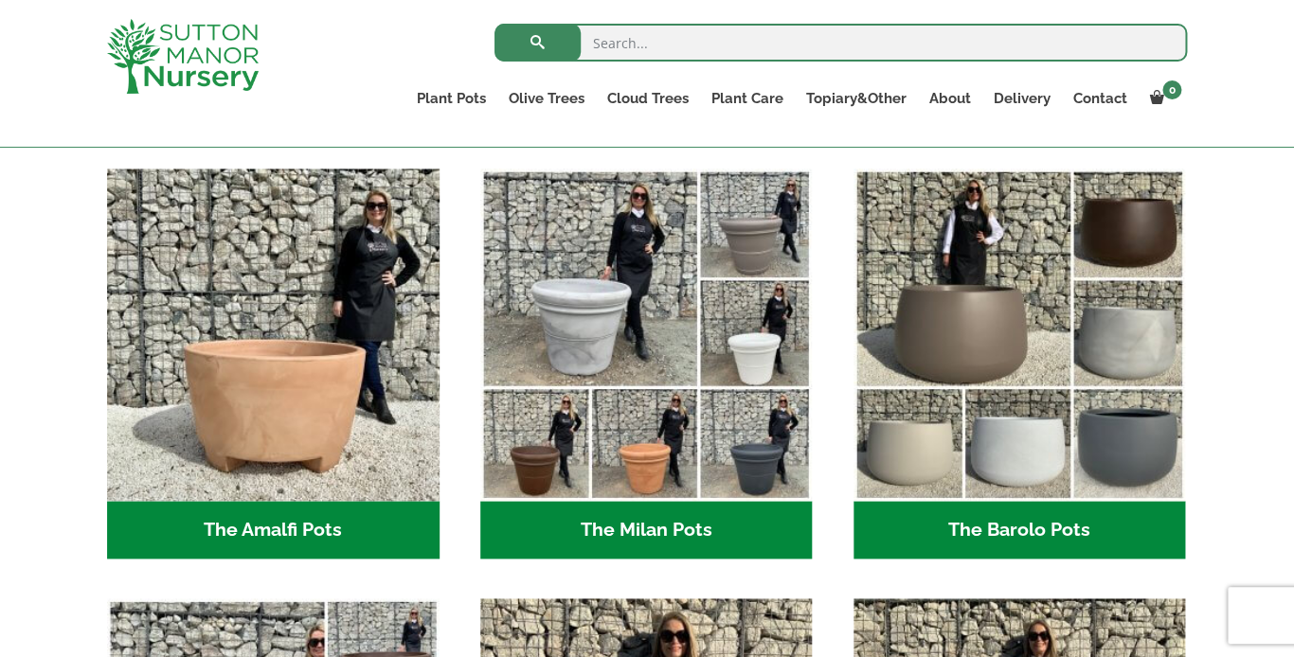
scroll to position [481, 0]
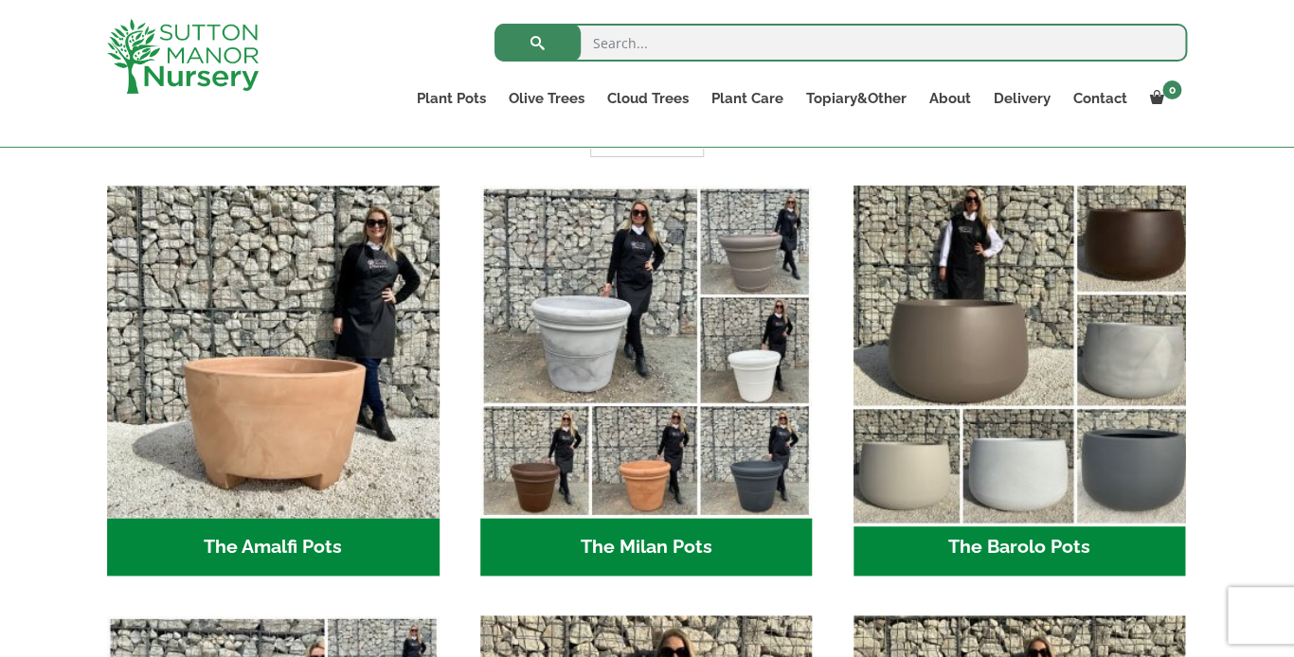
click at [1027, 362] on img "Visit product category The Barolo Pots" at bounding box center [1019, 351] width 349 height 349
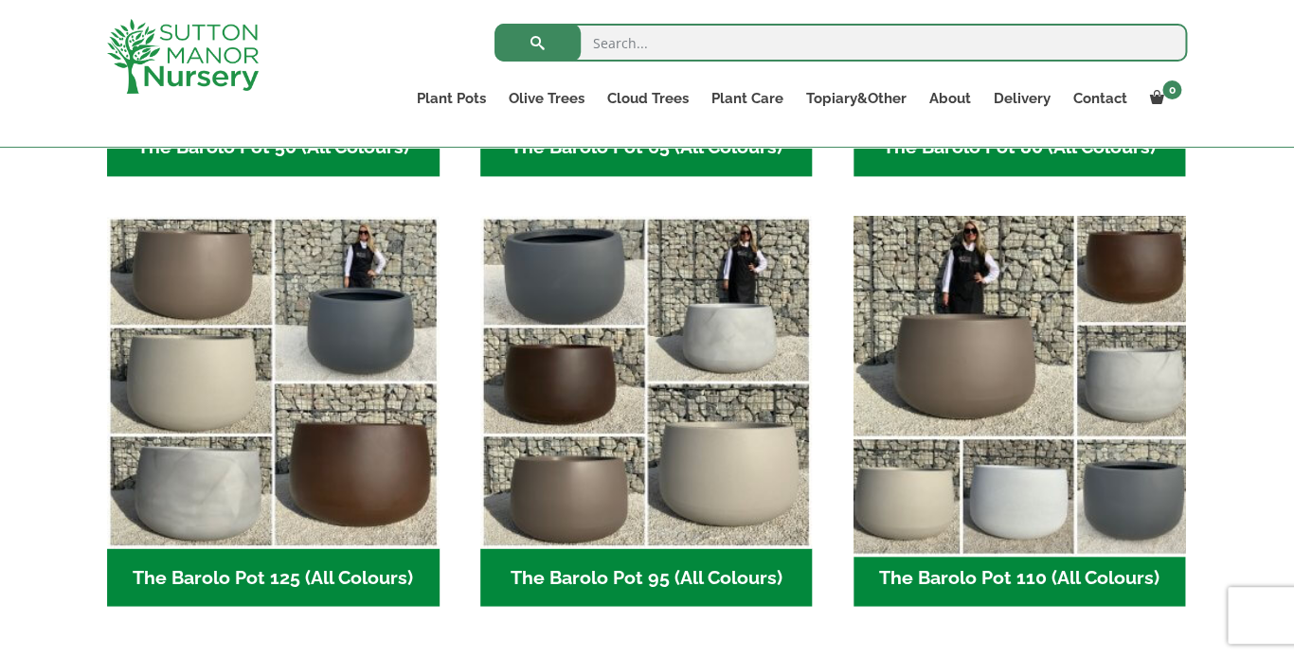
scroll to position [861, 0]
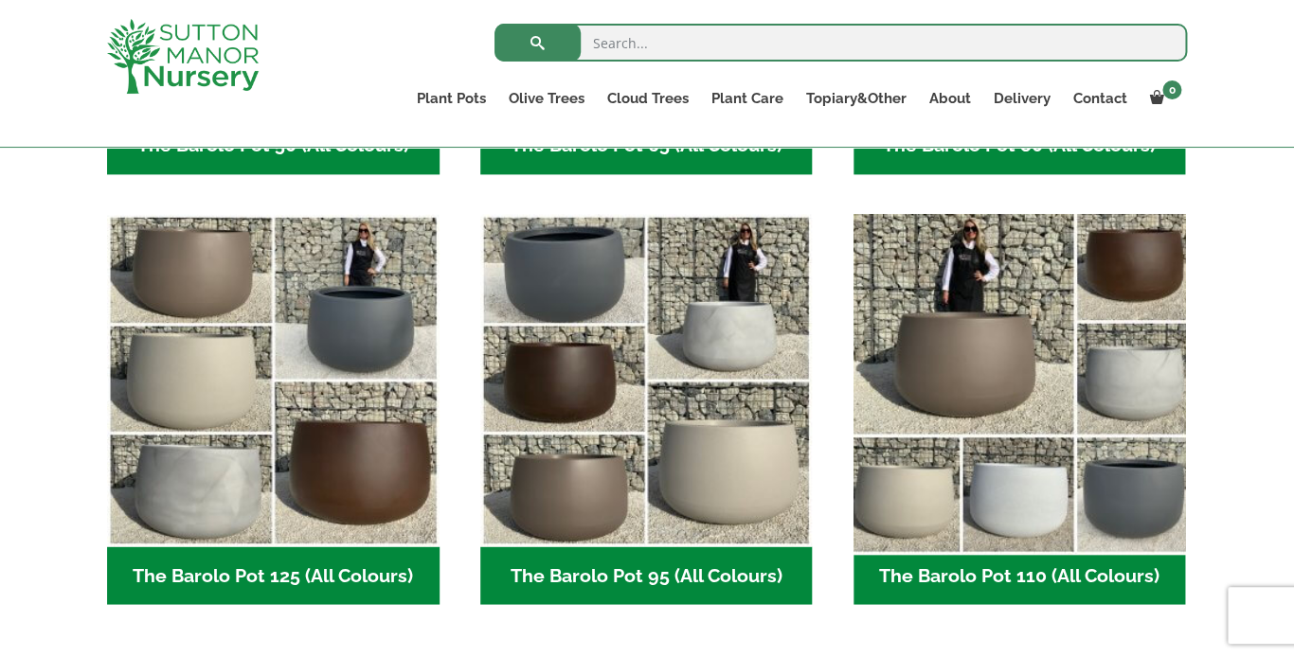
click at [987, 382] on img "Visit product category The Barolo Pot 110 (All Colours)" at bounding box center [1019, 380] width 349 height 349
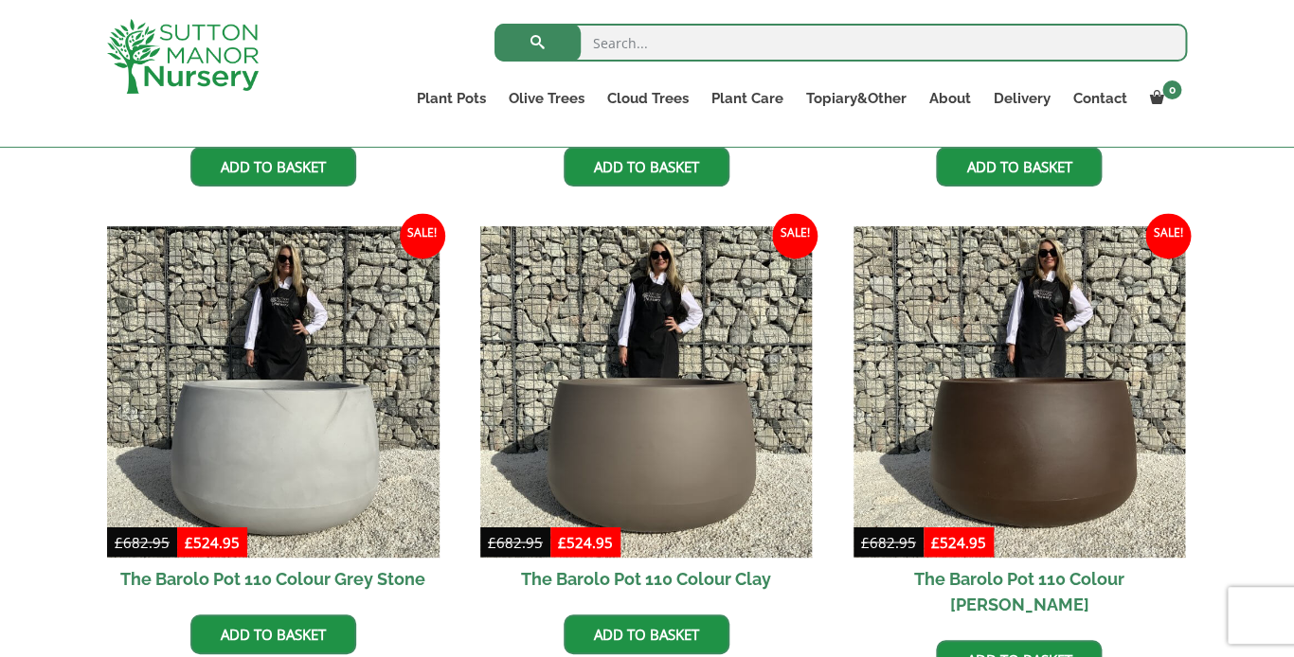
scroll to position [875, 0]
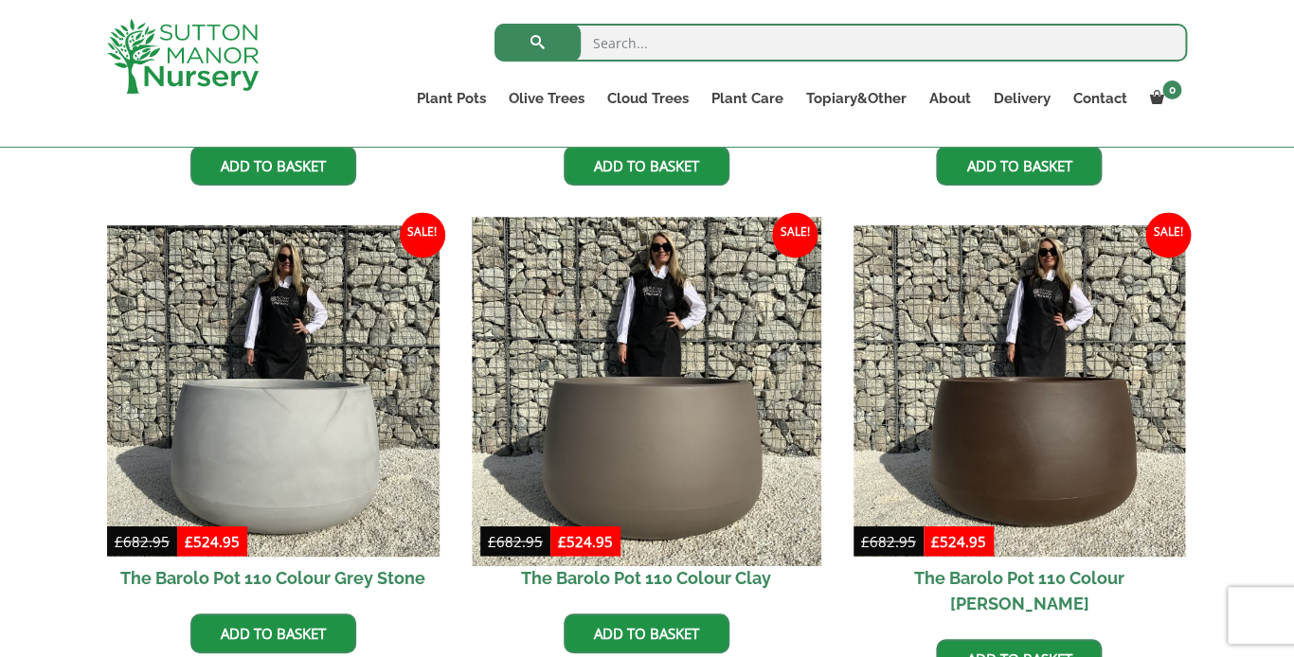
click at [688, 430] on img at bounding box center [646, 391] width 349 height 349
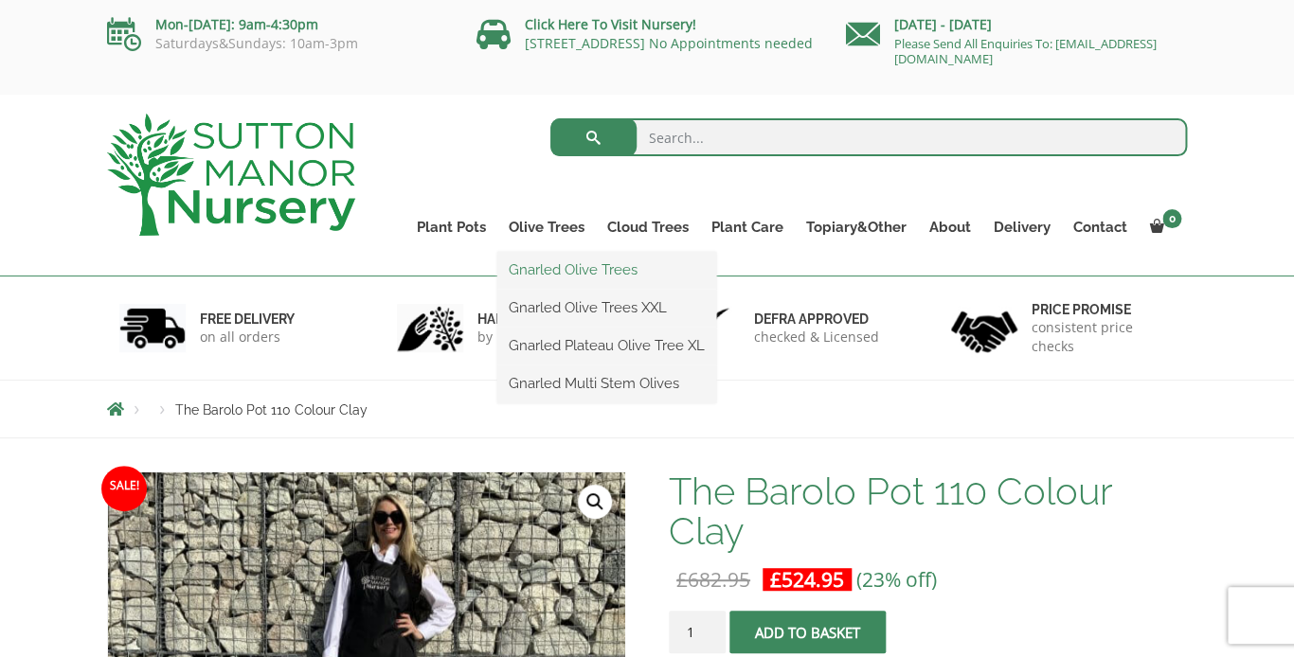
click at [538, 271] on link "Gnarled Olive Trees" at bounding box center [606, 270] width 219 height 28
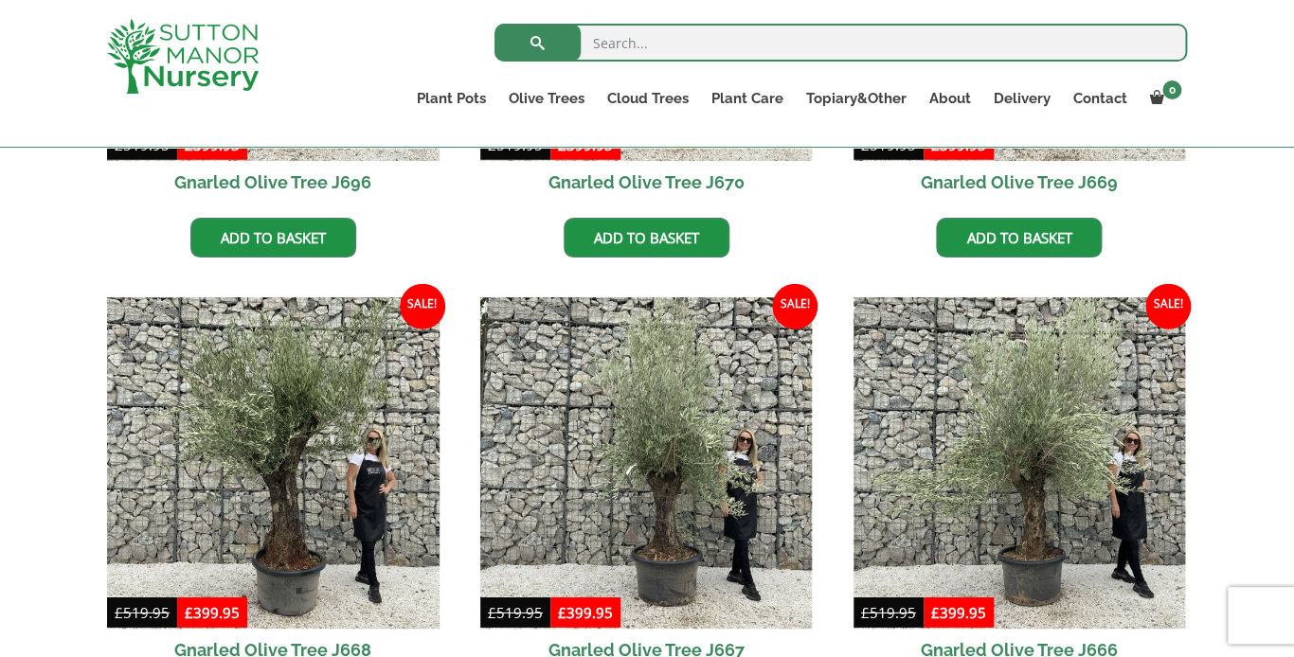
scroll to position [1590, 0]
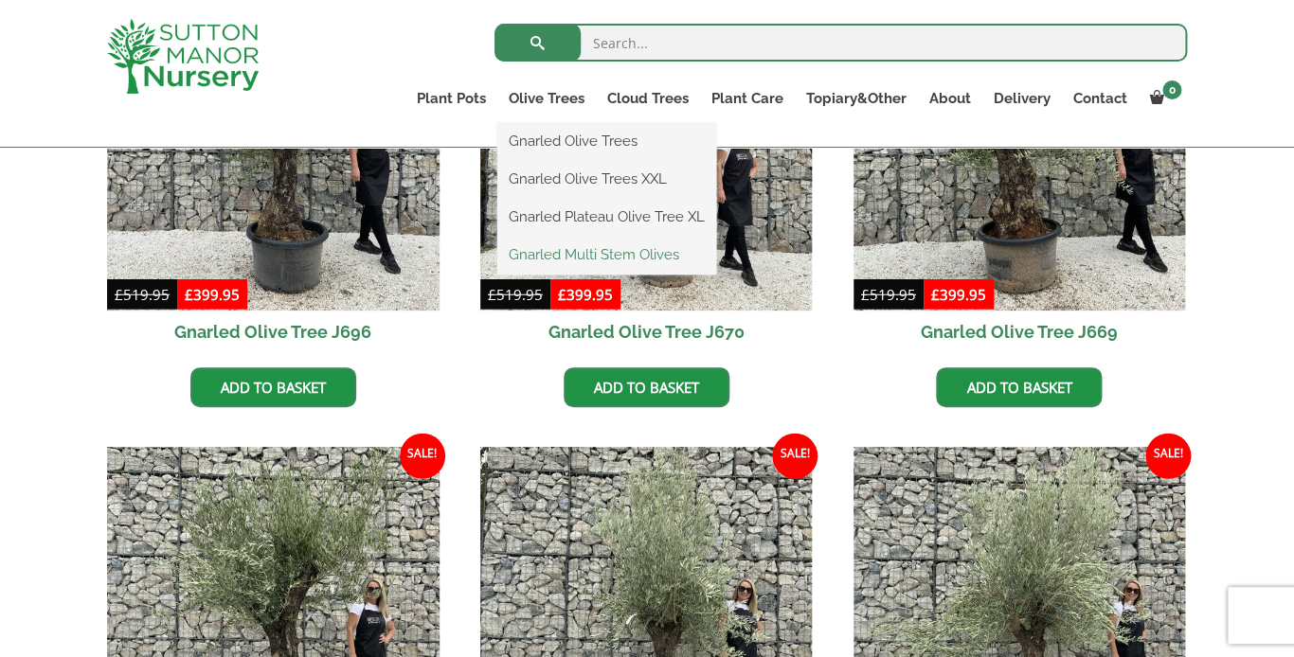
click at [564, 257] on link "Gnarled Multi Stem Olives" at bounding box center [606, 255] width 219 height 28
